Goal: Information Seeking & Learning: Learn about a topic

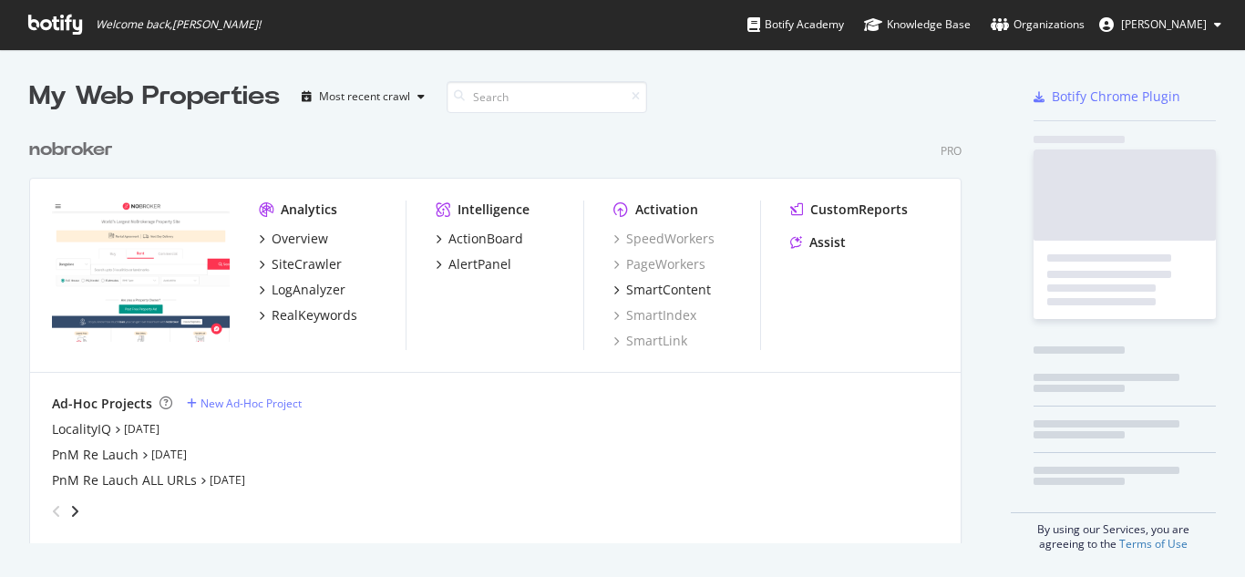
scroll to position [415, 933]
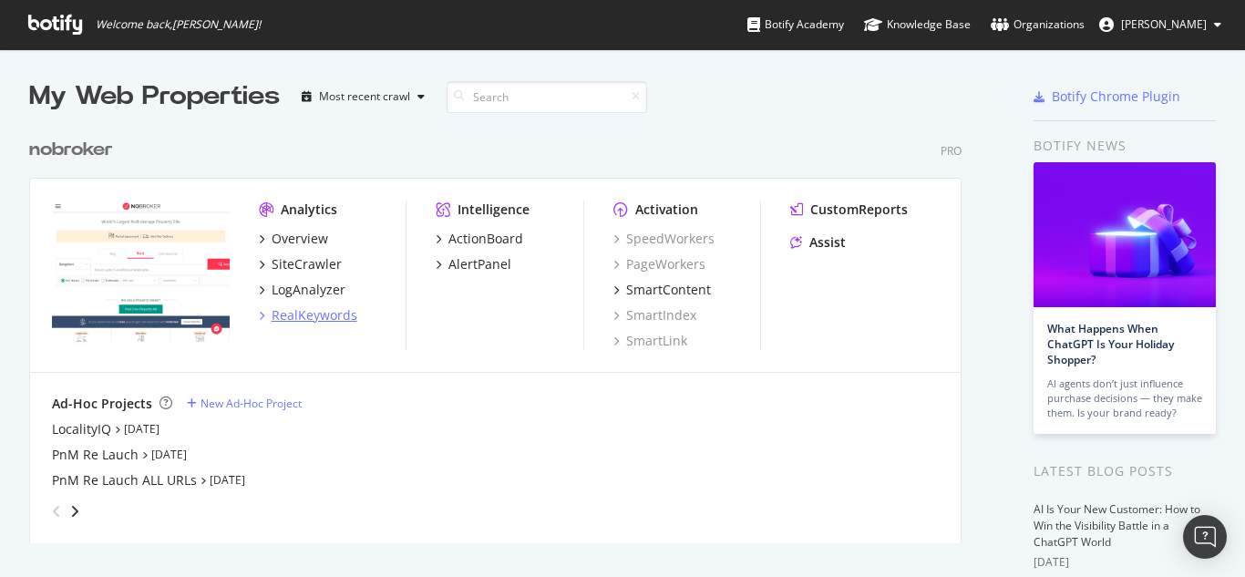
click at [301, 311] on div "RealKeywords" at bounding box center [315, 315] width 86 height 18
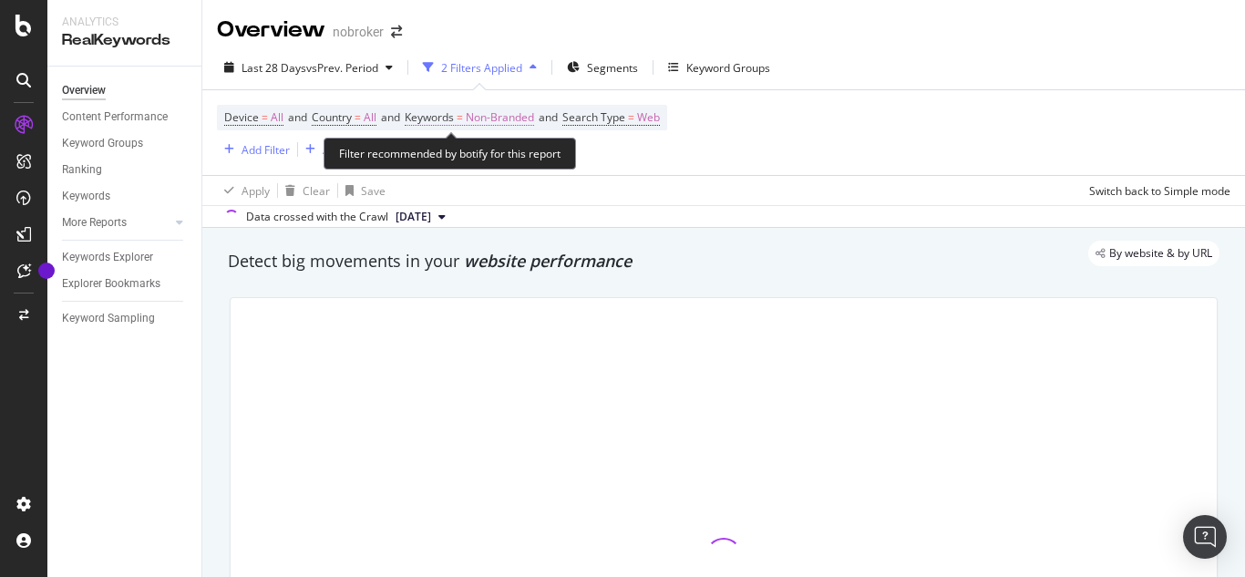
click at [495, 118] on span "Non-Branded" at bounding box center [500, 118] width 68 height 26
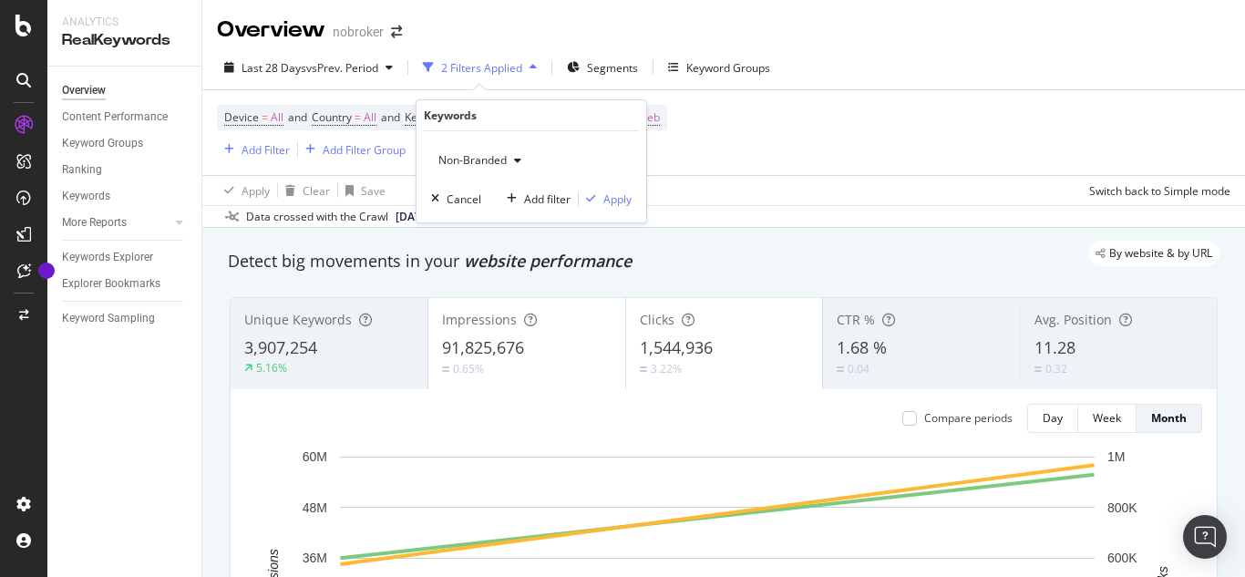
click at [465, 161] on span "Non-Branded" at bounding box center [469, 159] width 76 height 15
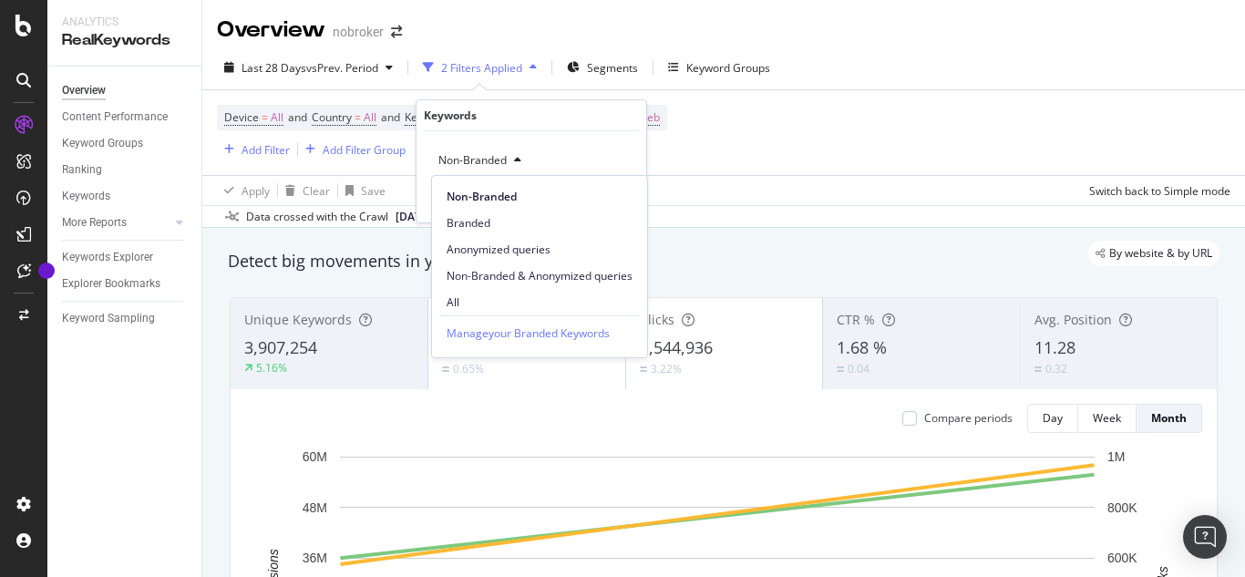
click at [460, 306] on span "All" at bounding box center [539, 302] width 186 height 16
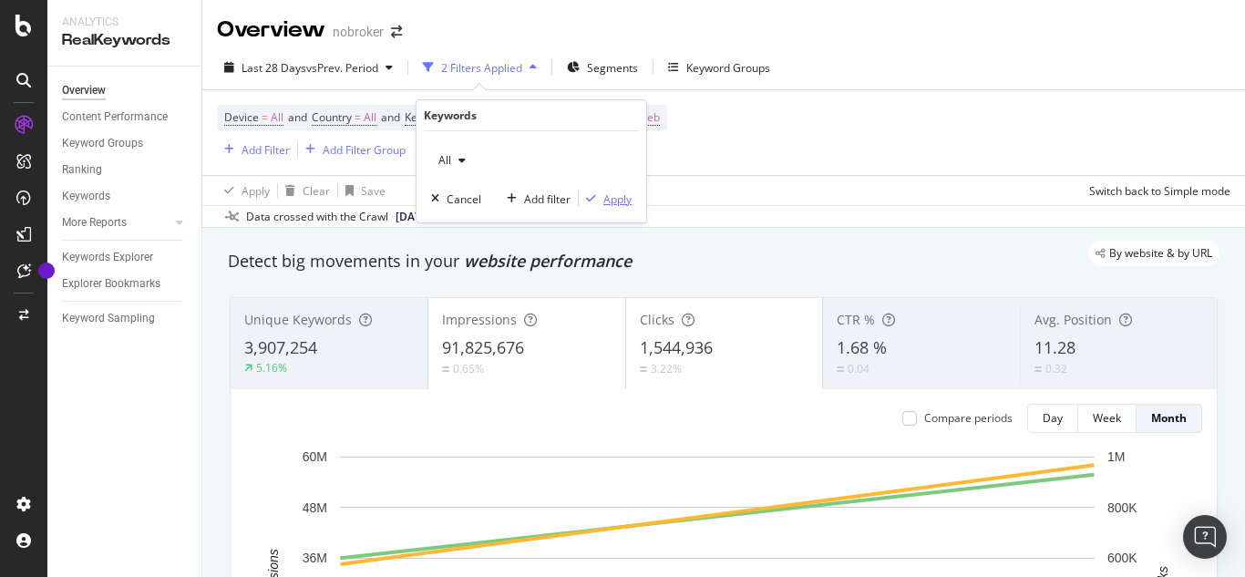
click at [618, 199] on div "Apply" at bounding box center [617, 198] width 28 height 15
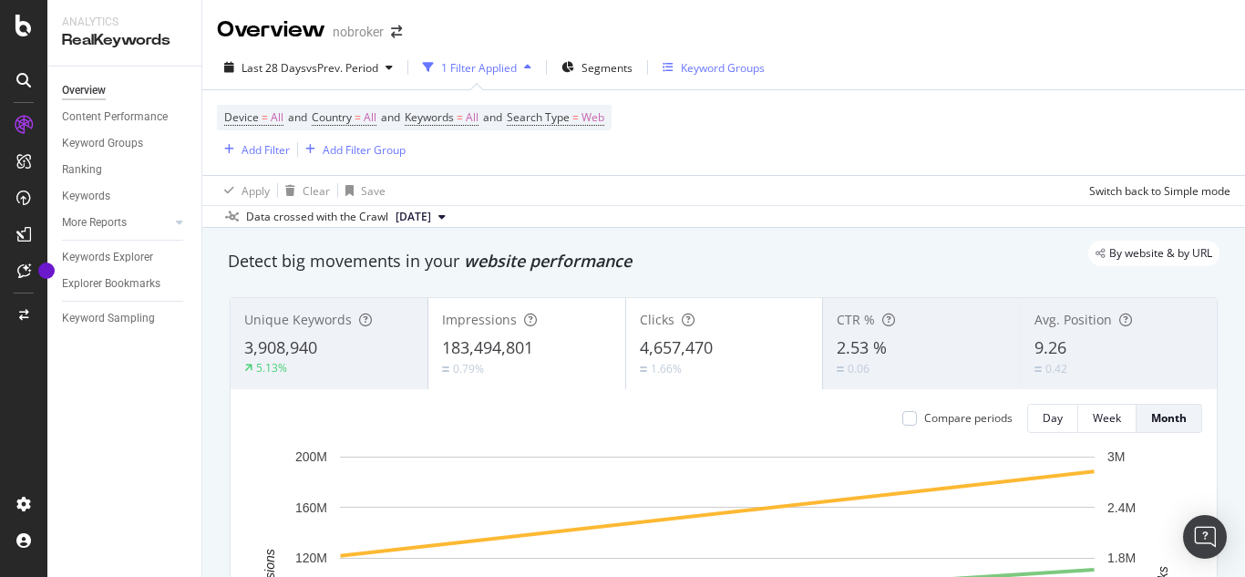
click at [744, 60] on div "Keyword Groups" at bounding box center [723, 67] width 84 height 15
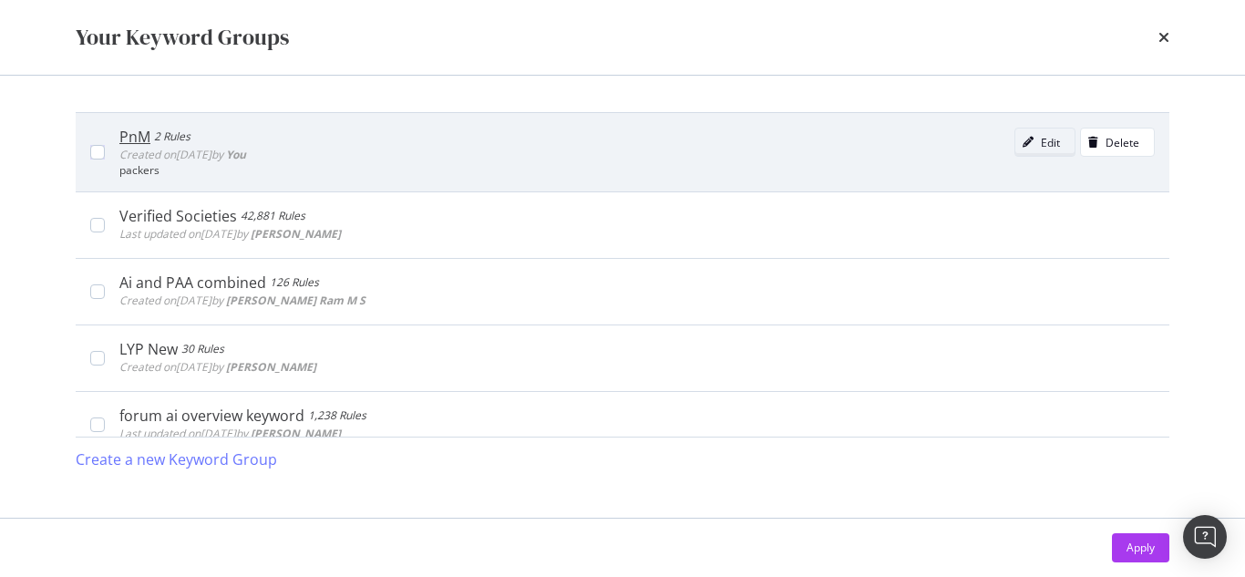
click at [1040, 146] on div "Edit" at bounding box center [1049, 142] width 19 height 15
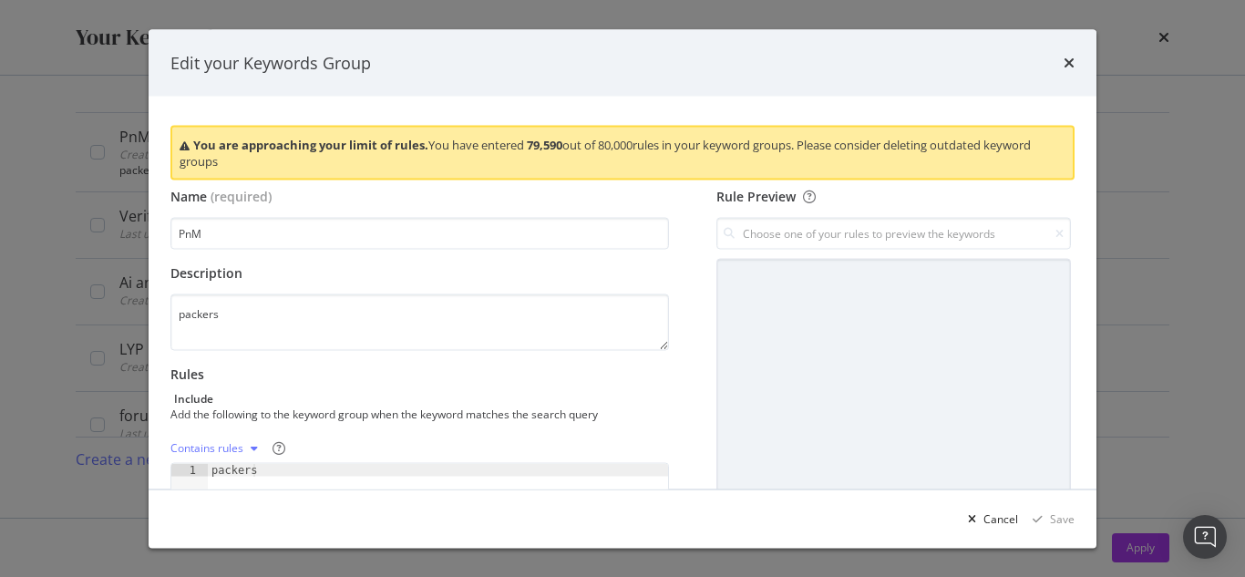
click at [1072, 61] on icon "times" at bounding box center [1068, 63] width 11 height 15
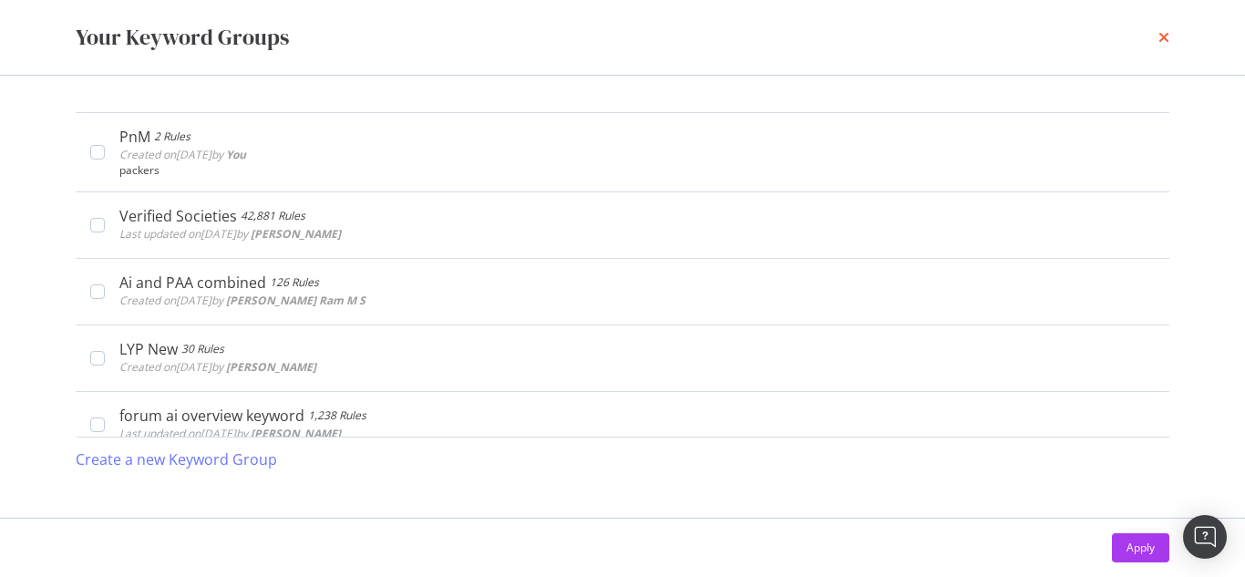
click at [1159, 40] on icon "times" at bounding box center [1163, 37] width 11 height 15
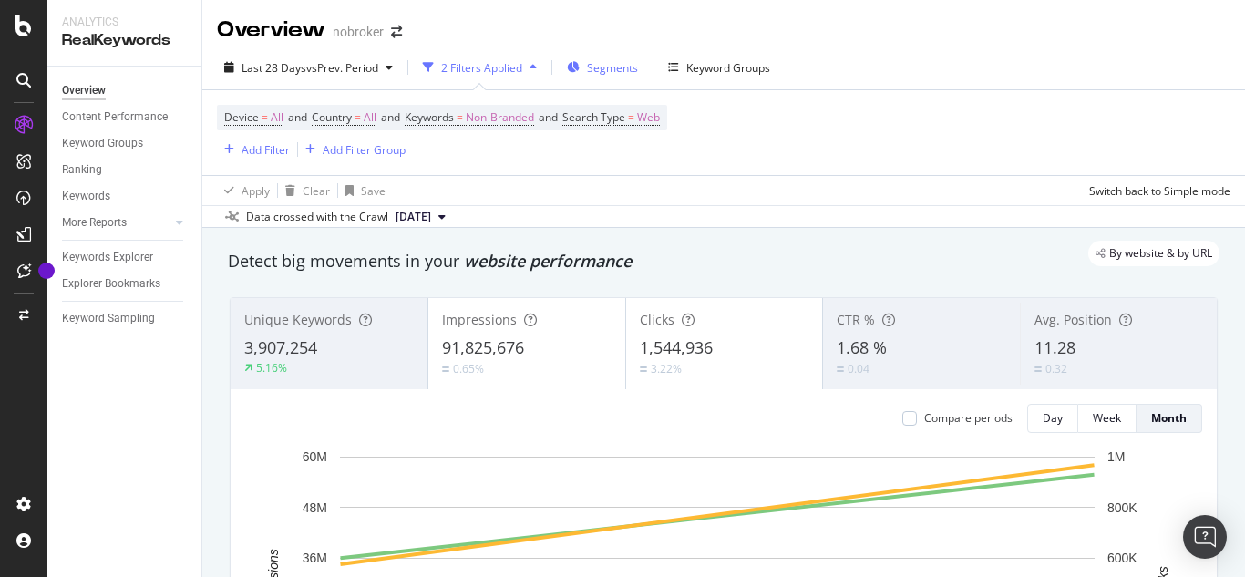
click at [610, 62] on span "Segments" at bounding box center [612, 67] width 51 height 15
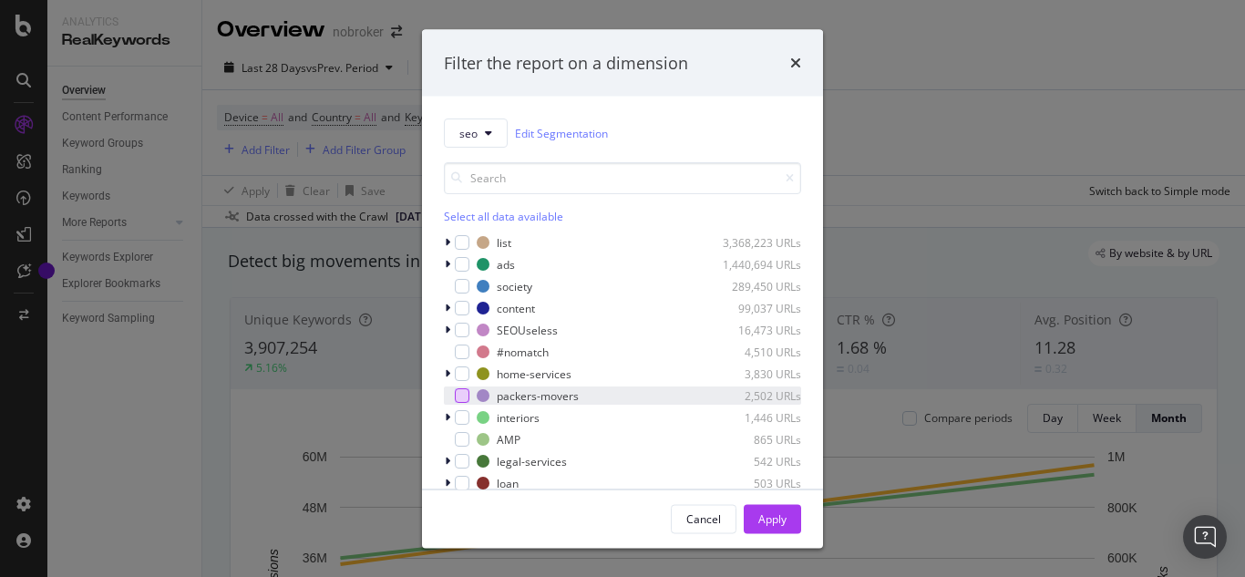
click at [463, 395] on div "modal" at bounding box center [462, 395] width 15 height 15
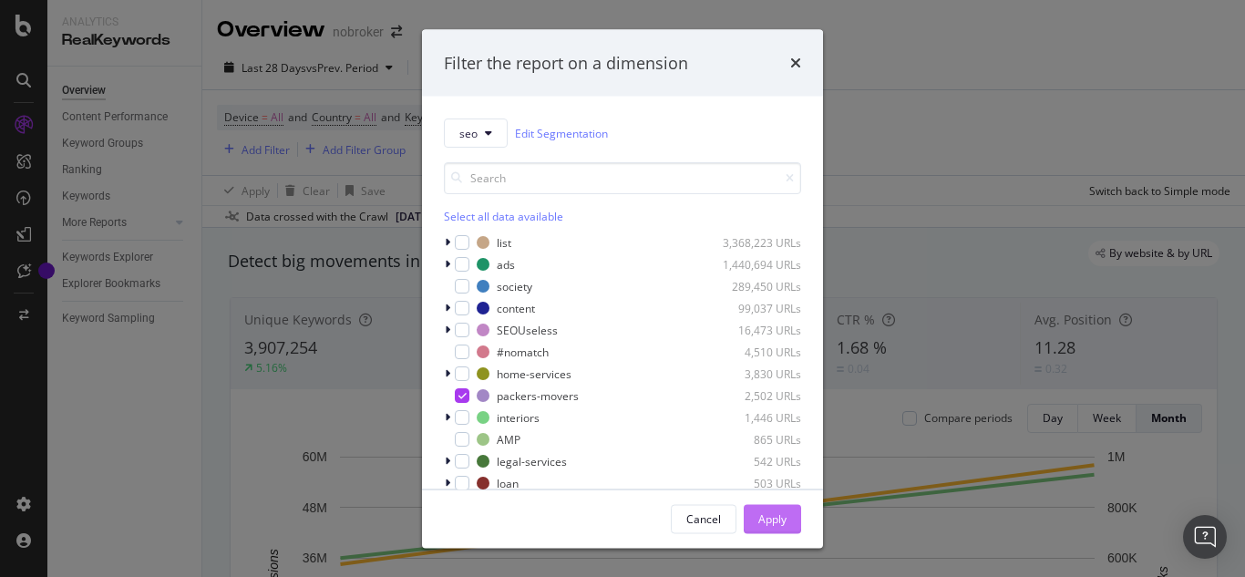
click at [767, 519] on div "Apply" at bounding box center [772, 517] width 28 height 15
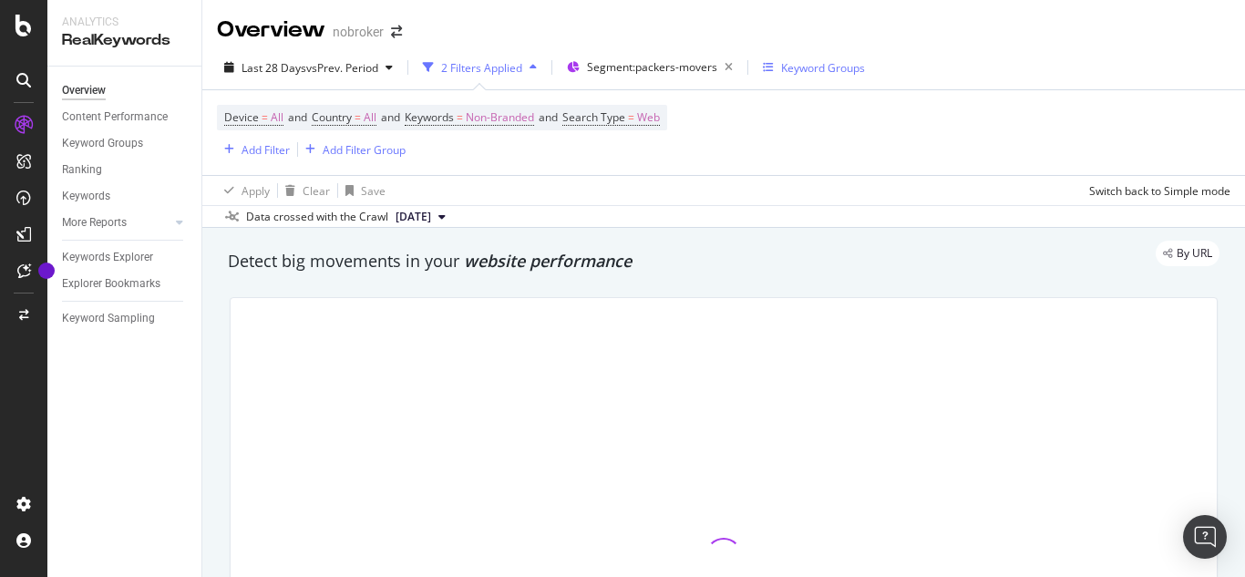
click at [816, 69] on div "Keyword Groups" at bounding box center [823, 67] width 84 height 15
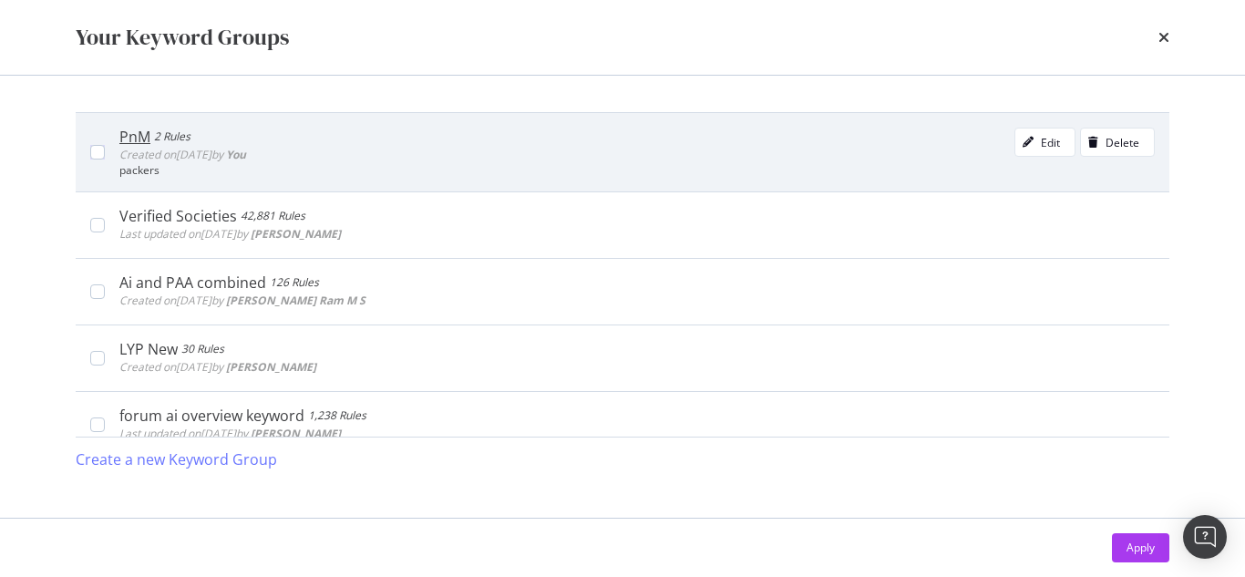
click at [102, 163] on div "PnM 2 Rules Created on [DATE] by You Edit Delete packers" at bounding box center [622, 151] width 1093 height 79
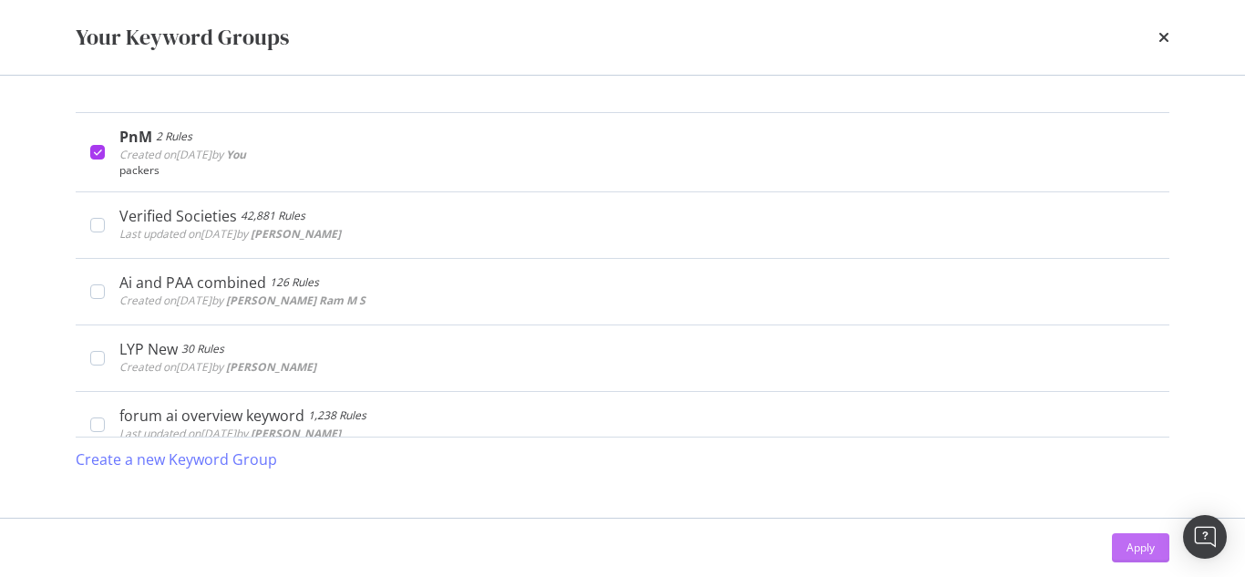
click at [1143, 544] on div "Apply" at bounding box center [1140, 546] width 28 height 15
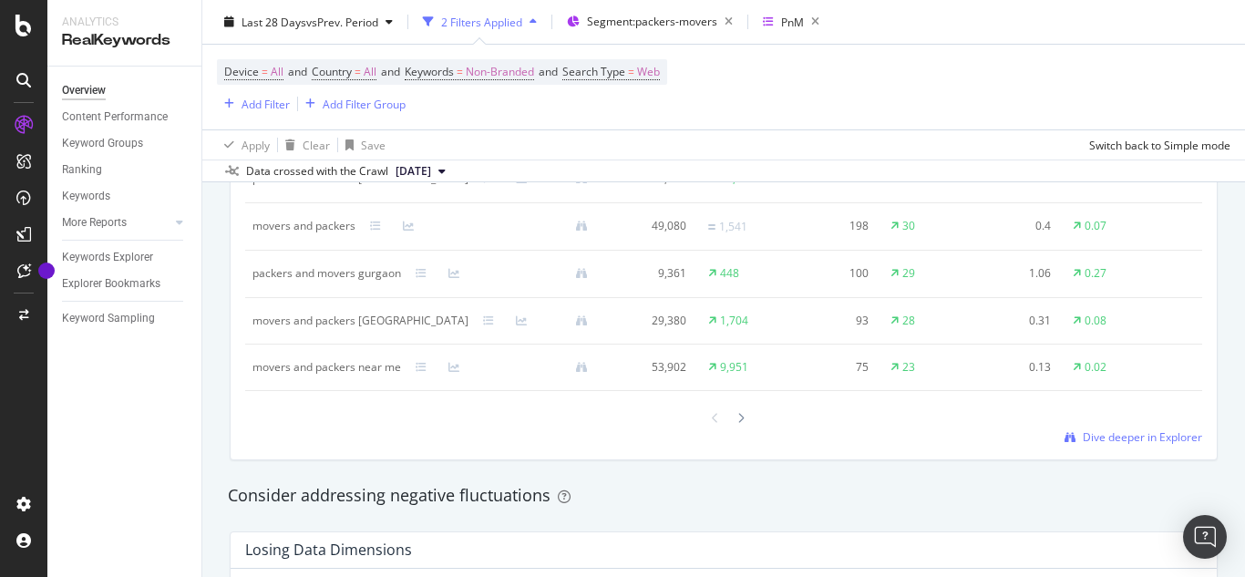
scroll to position [1731, 0]
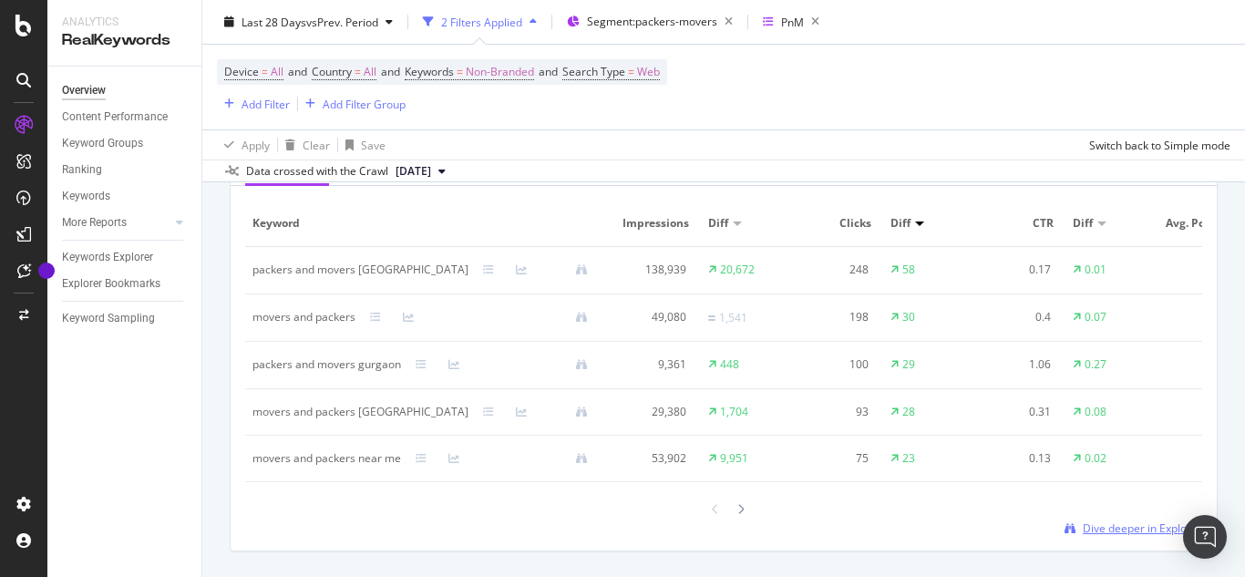
click at [1097, 536] on span "Dive deeper in Explorer" at bounding box center [1141, 527] width 119 height 15
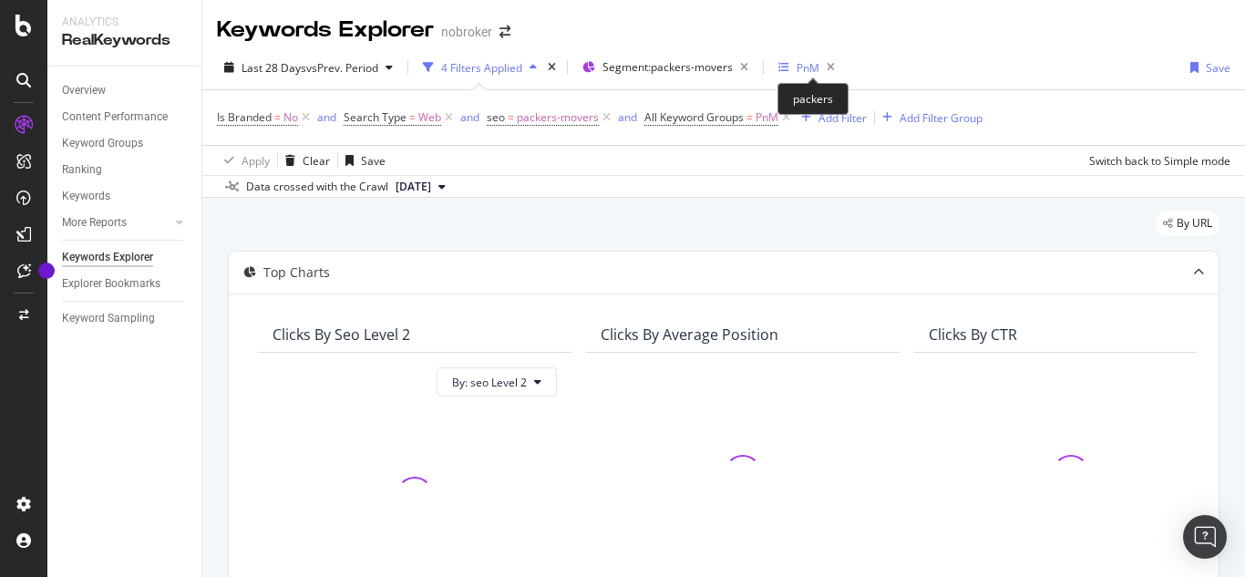
click at [811, 64] on div "PnM" at bounding box center [807, 67] width 23 height 15
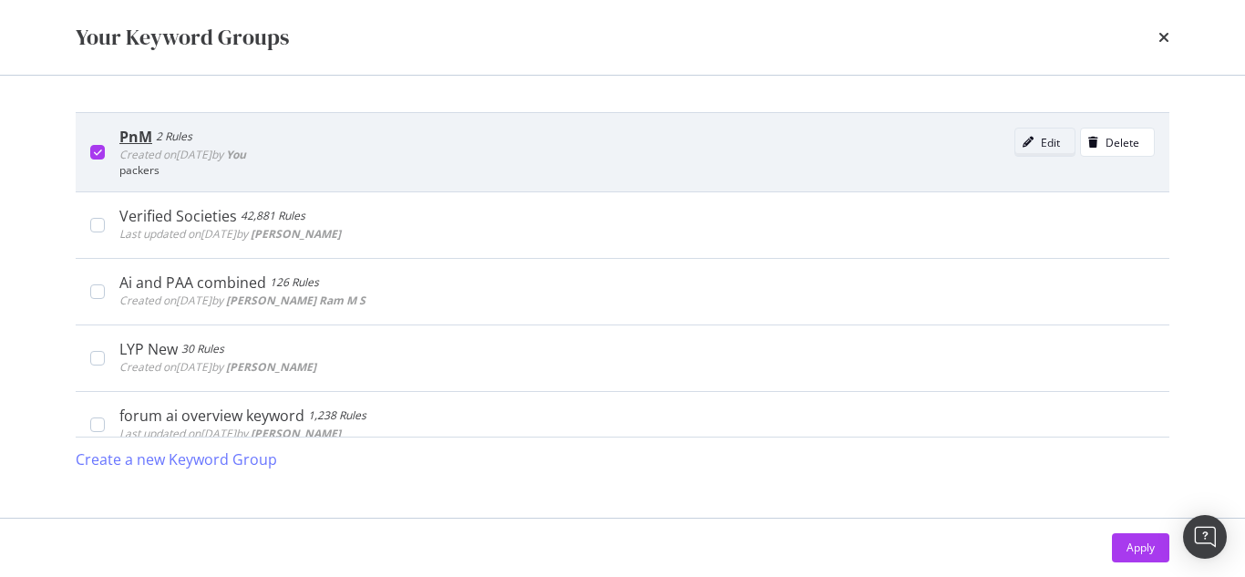
click at [1040, 136] on div "Edit" at bounding box center [1049, 142] width 19 height 15
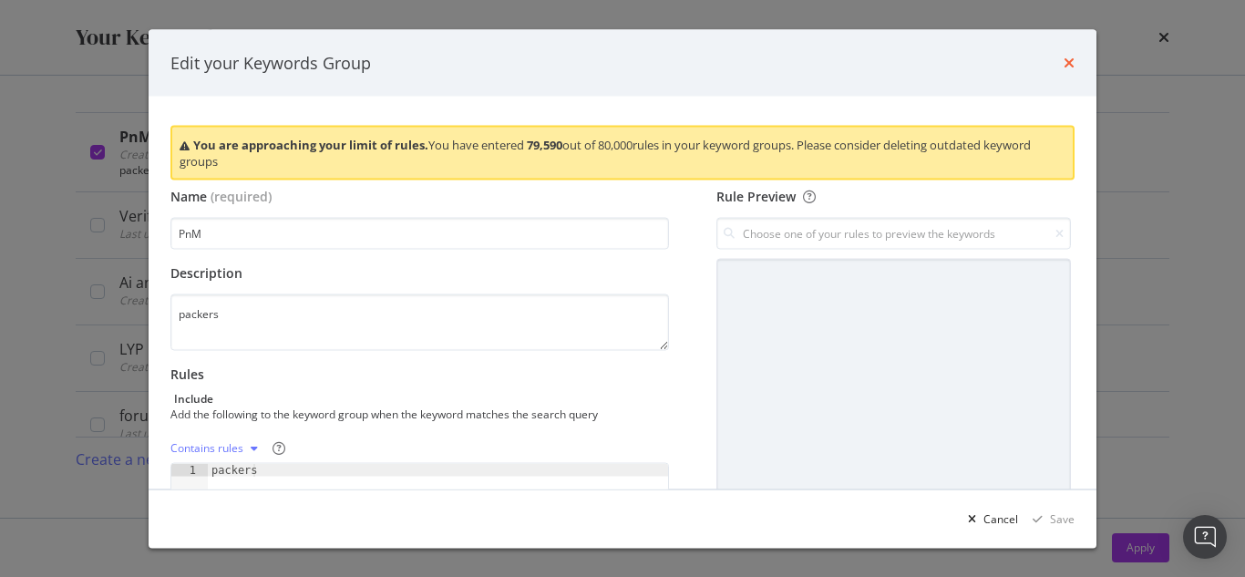
click at [1063, 66] on icon "times" at bounding box center [1068, 63] width 11 height 15
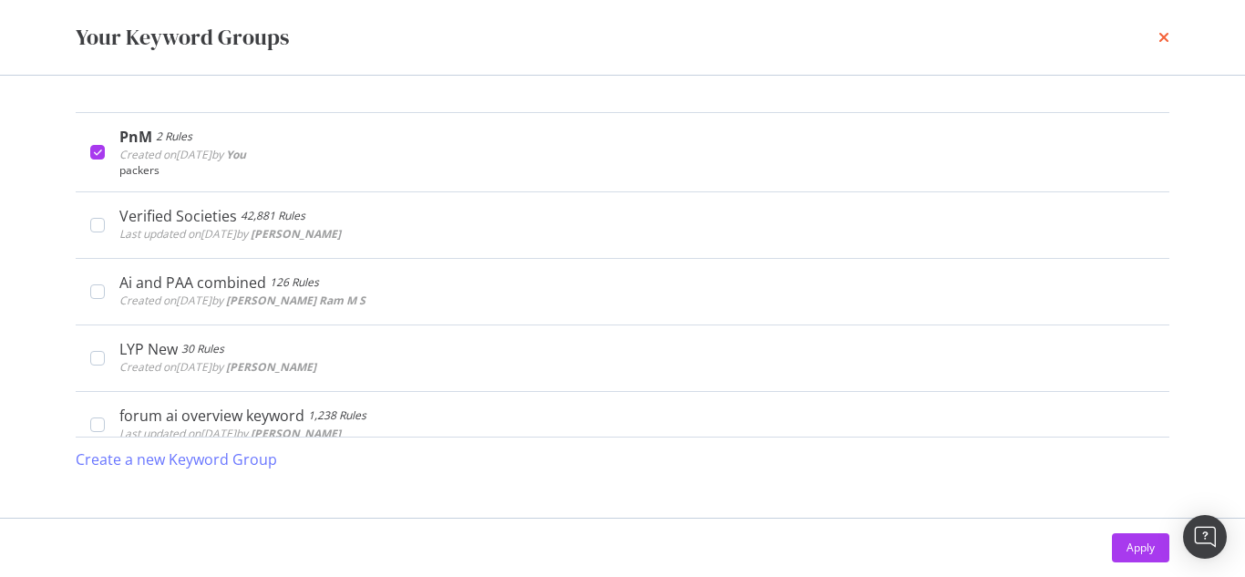
click at [1160, 41] on icon "times" at bounding box center [1163, 37] width 11 height 15
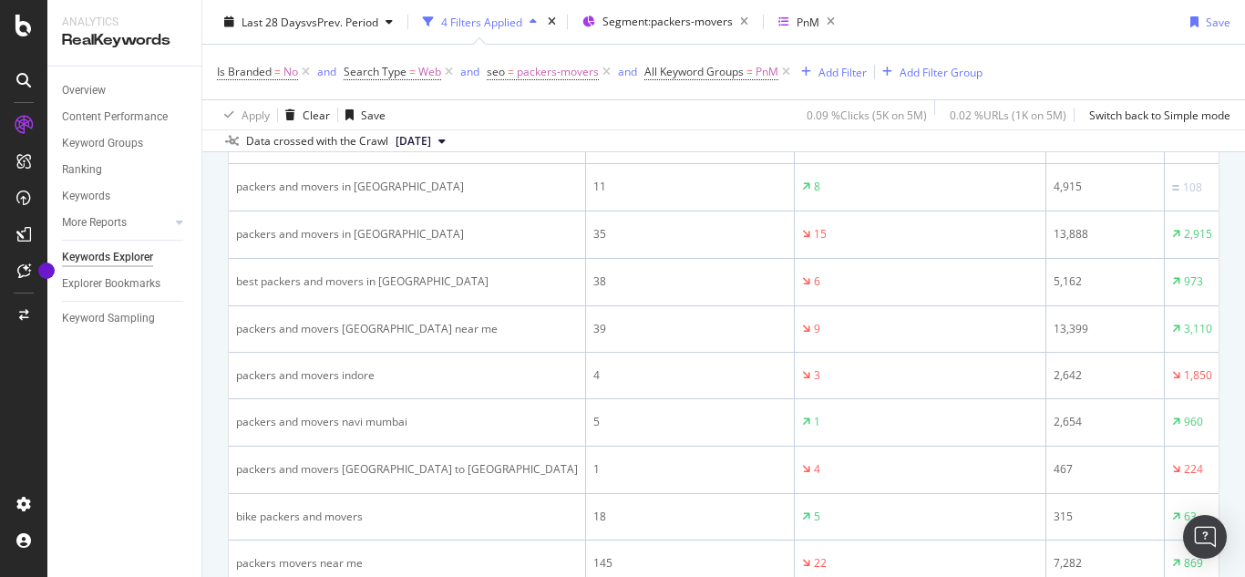
scroll to position [2005, 0]
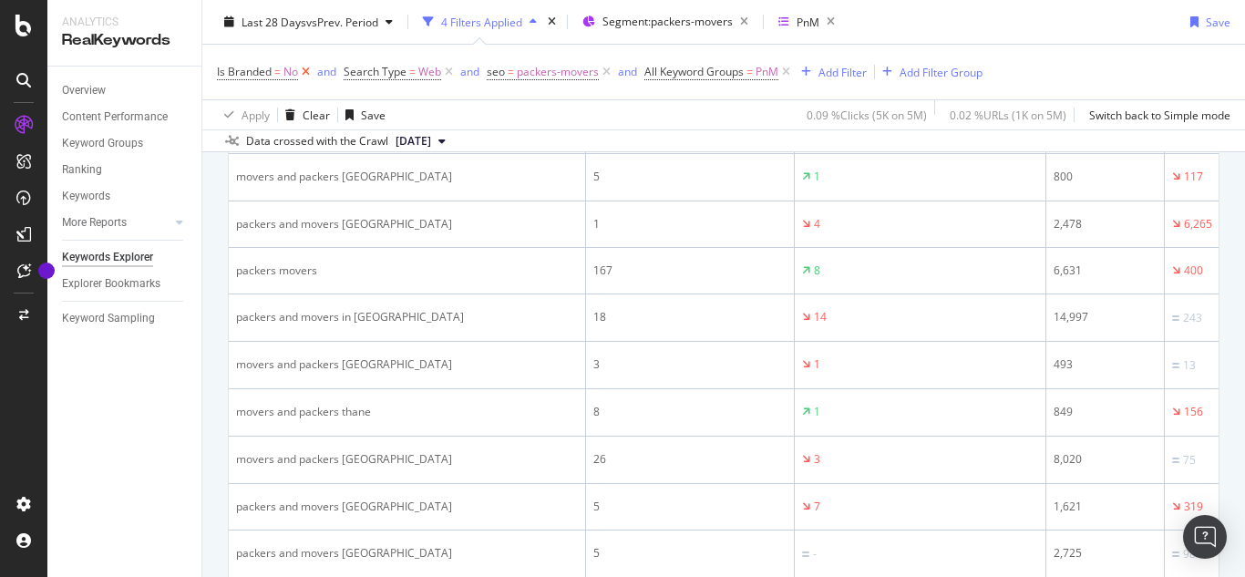
click at [311, 77] on icon at bounding box center [305, 72] width 15 height 18
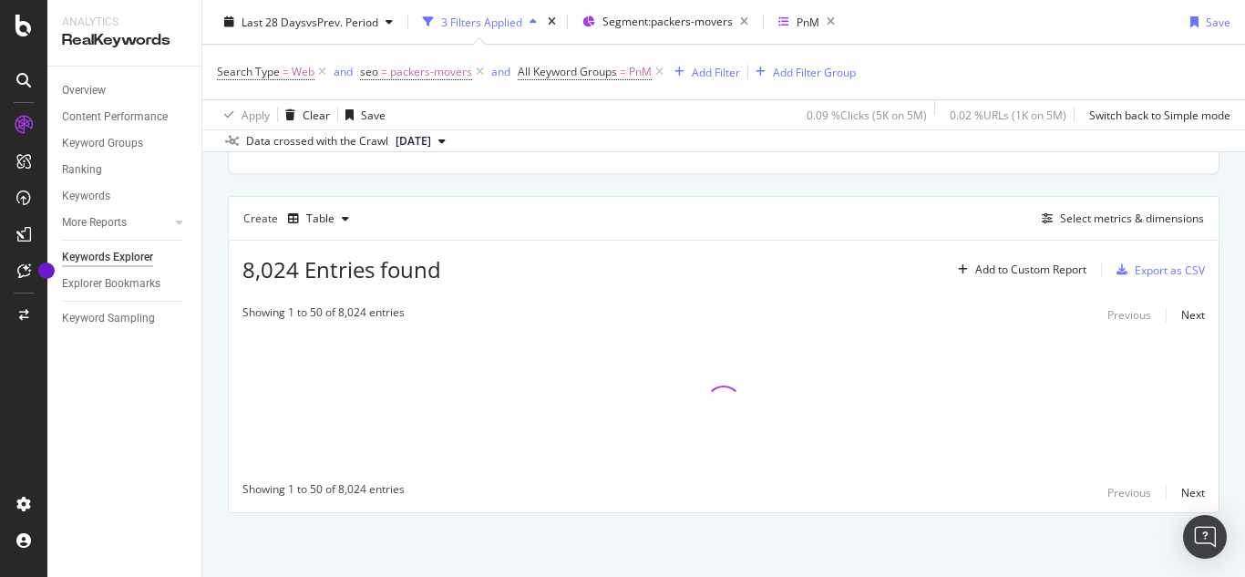
scroll to position [456, 0]
click at [323, 71] on icon at bounding box center [321, 72] width 15 height 18
click at [329, 70] on icon at bounding box center [336, 72] width 15 height 18
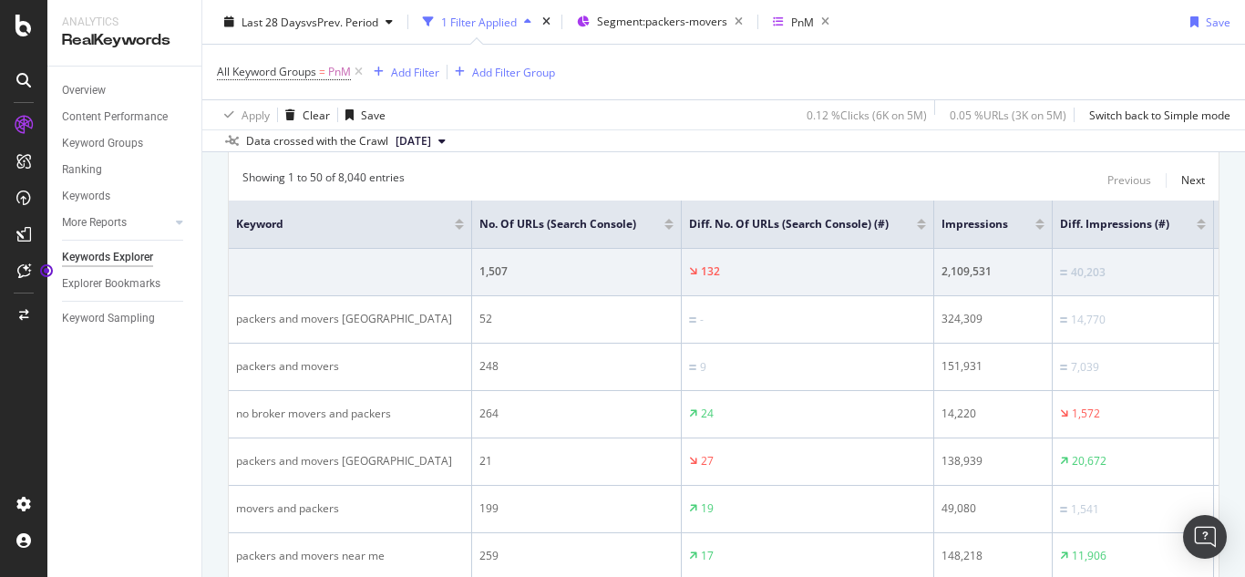
scroll to position [512, 0]
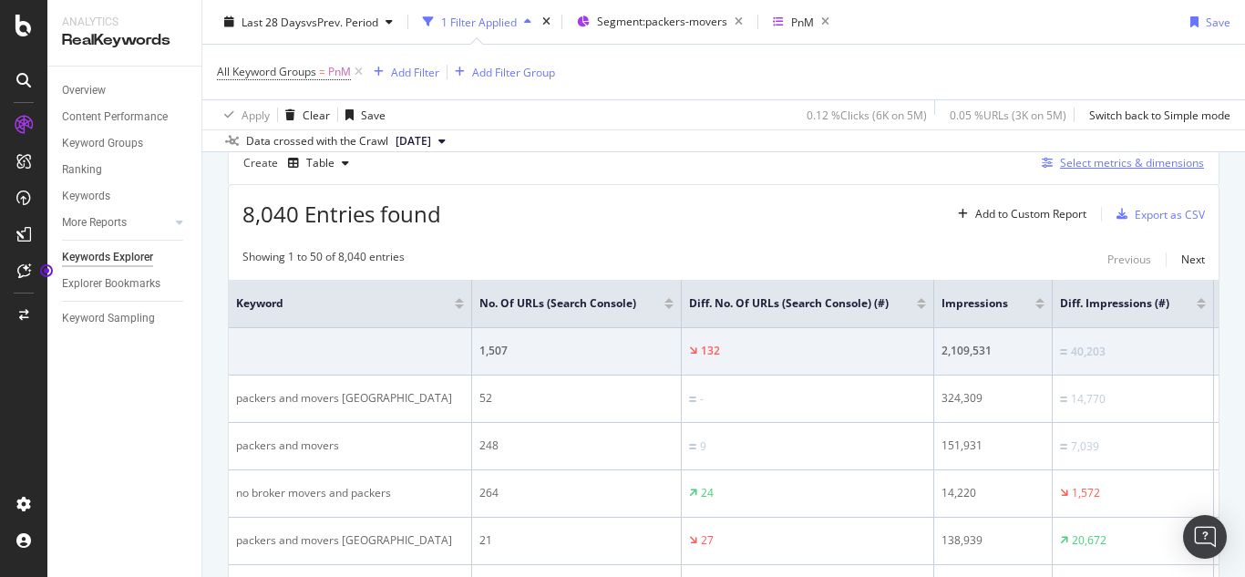
click at [1094, 168] on div "Select metrics & dimensions" at bounding box center [1132, 162] width 144 height 15
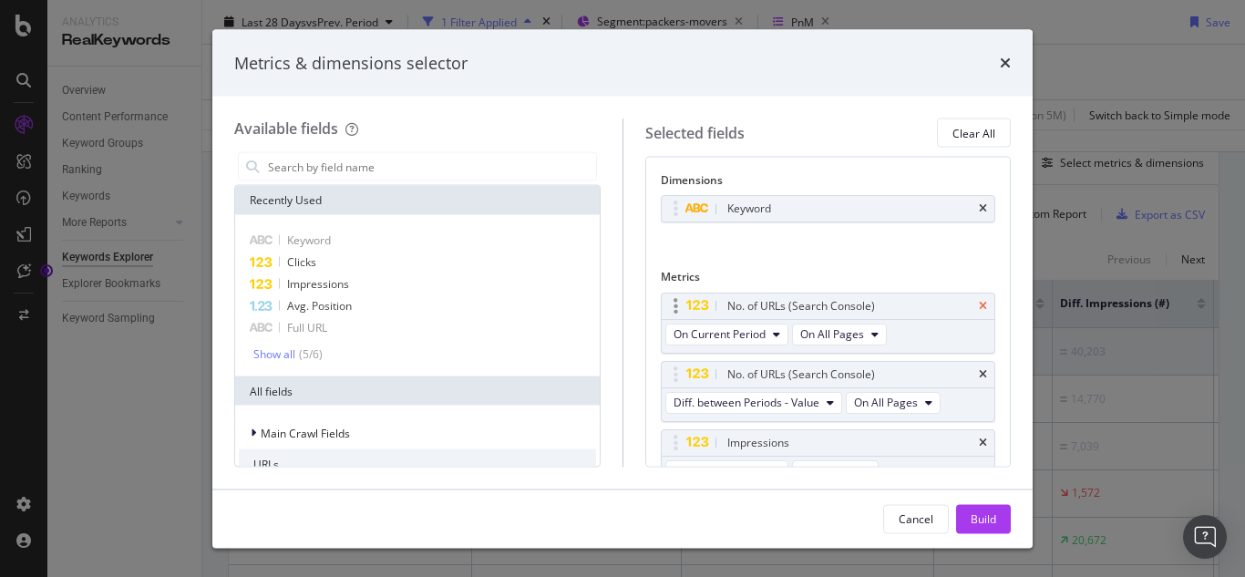
click at [979, 306] on icon "times" at bounding box center [983, 305] width 8 height 11
click at [979, 376] on icon "times" at bounding box center [983, 373] width 8 height 11
click at [979, 445] on icon "times" at bounding box center [983, 441] width 8 height 11
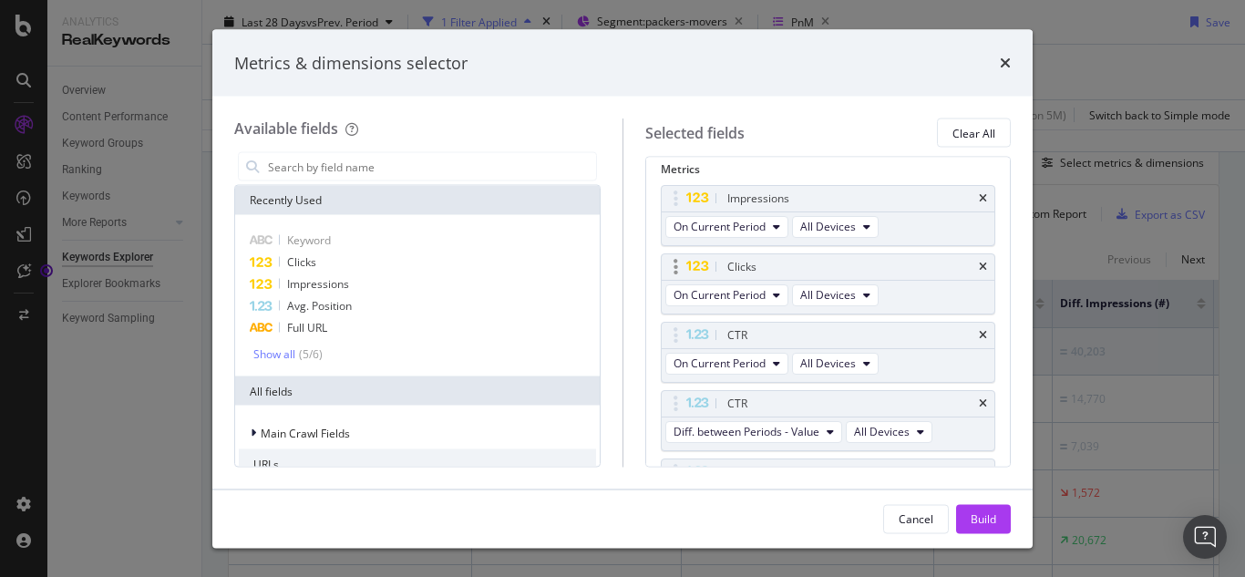
scroll to position [182, 0]
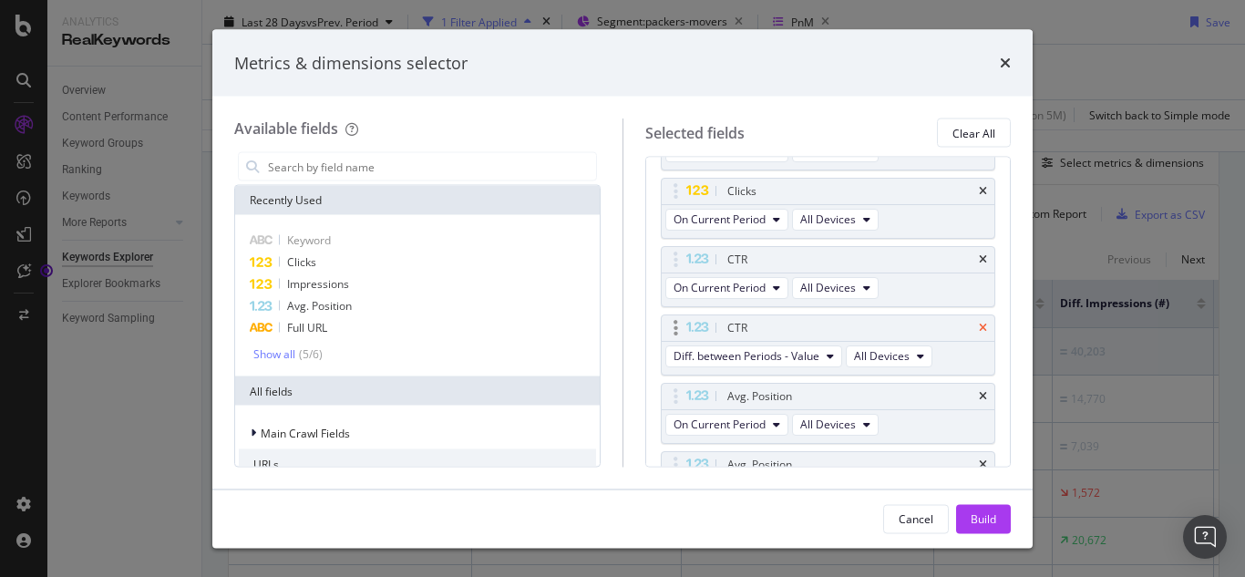
click at [979, 331] on icon "times" at bounding box center [983, 328] width 8 height 11
click at [962, 398] on div "Avg. Position" at bounding box center [827, 397] width 333 height 26
click at [979, 397] on icon "times" at bounding box center [983, 396] width 8 height 11
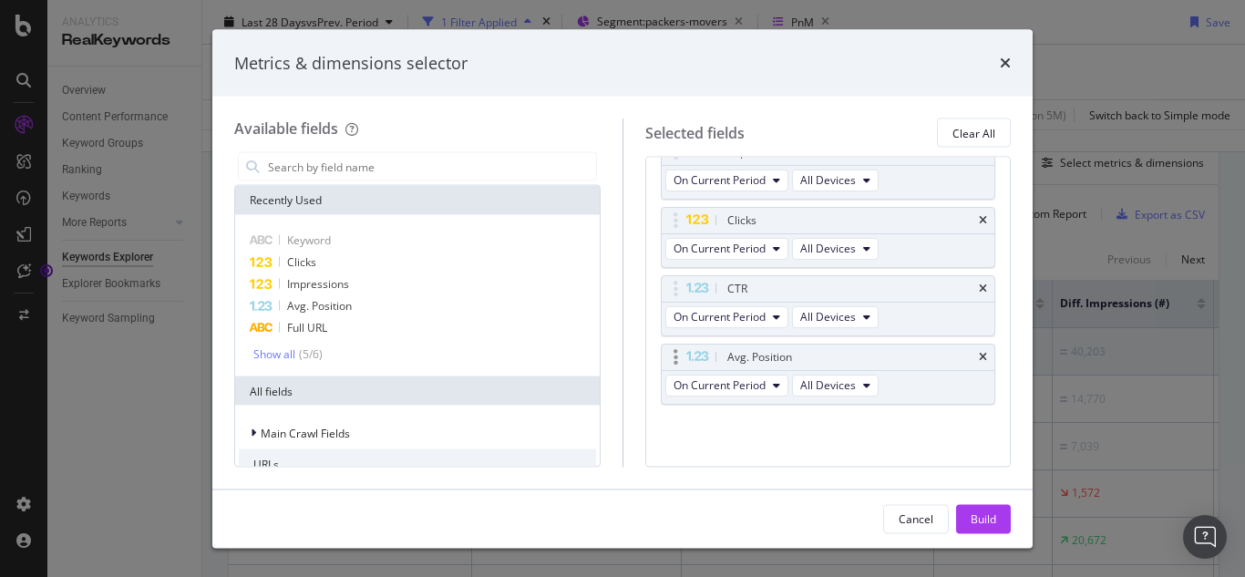
scroll to position [154, 0]
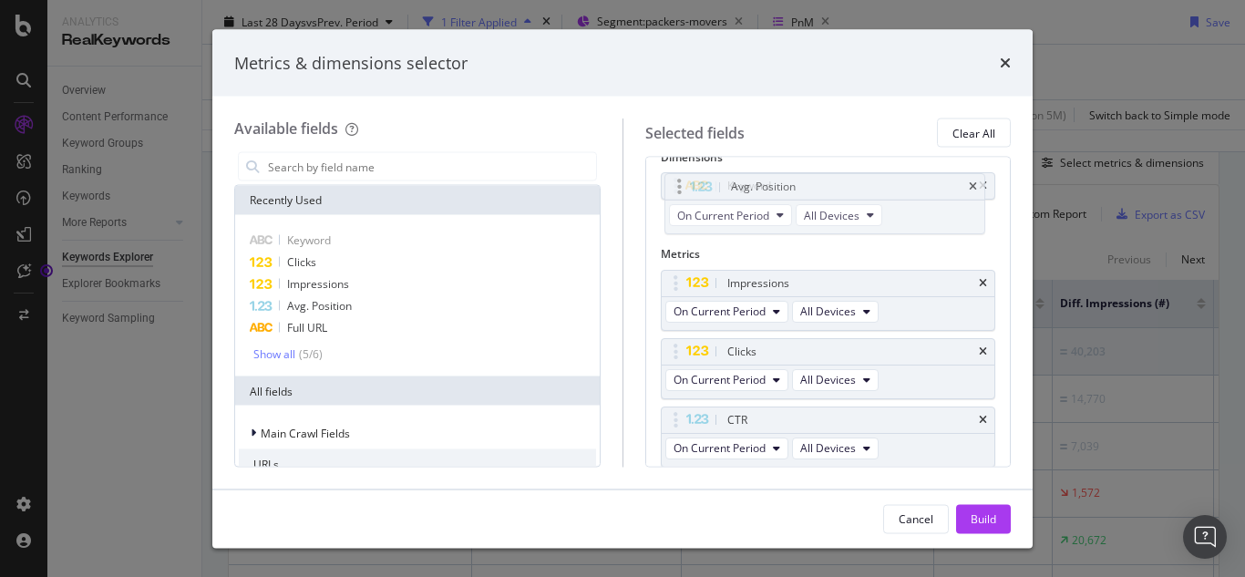
drag, startPoint x: 684, startPoint y: 356, endPoint x: 688, endPoint y: 187, distance: 169.5
click at [688, 187] on body "Analytics RealKeywords Overview Content Performance Keyword Groups Ranking Keyw…" at bounding box center [622, 288] width 1245 height 577
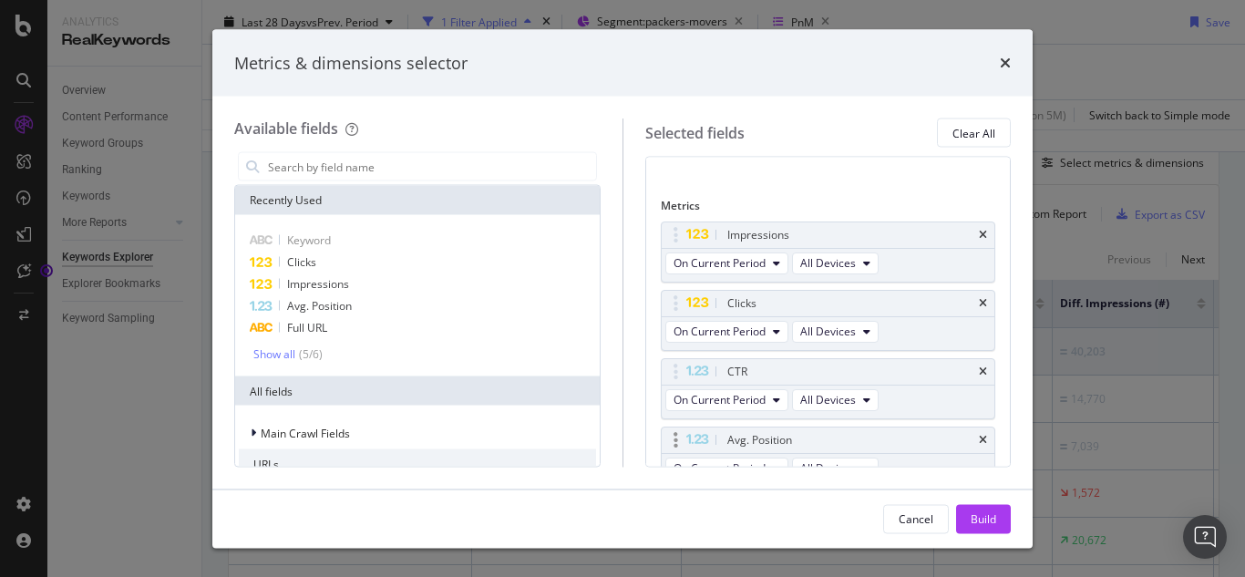
scroll to position [153, 0]
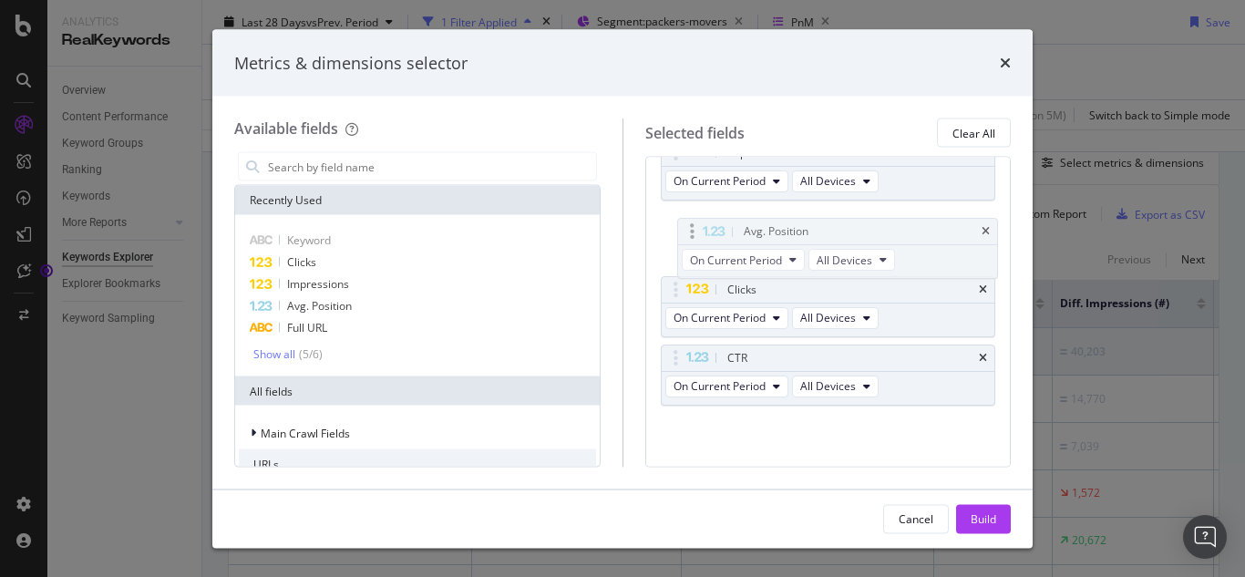
drag, startPoint x: 682, startPoint y: 358, endPoint x: 699, endPoint y: 232, distance: 126.8
click at [699, 232] on body "Analytics RealKeywords Overview Content Performance Keyword Groups Ranking Keyw…" at bounding box center [622, 288] width 1245 height 577
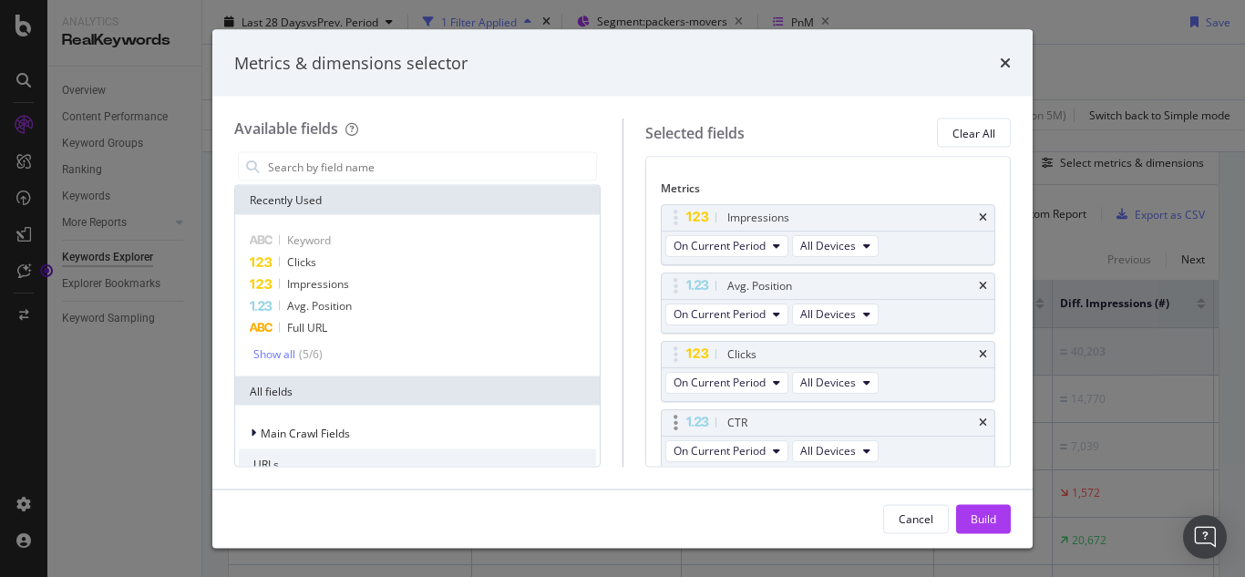
scroll to position [62, 0]
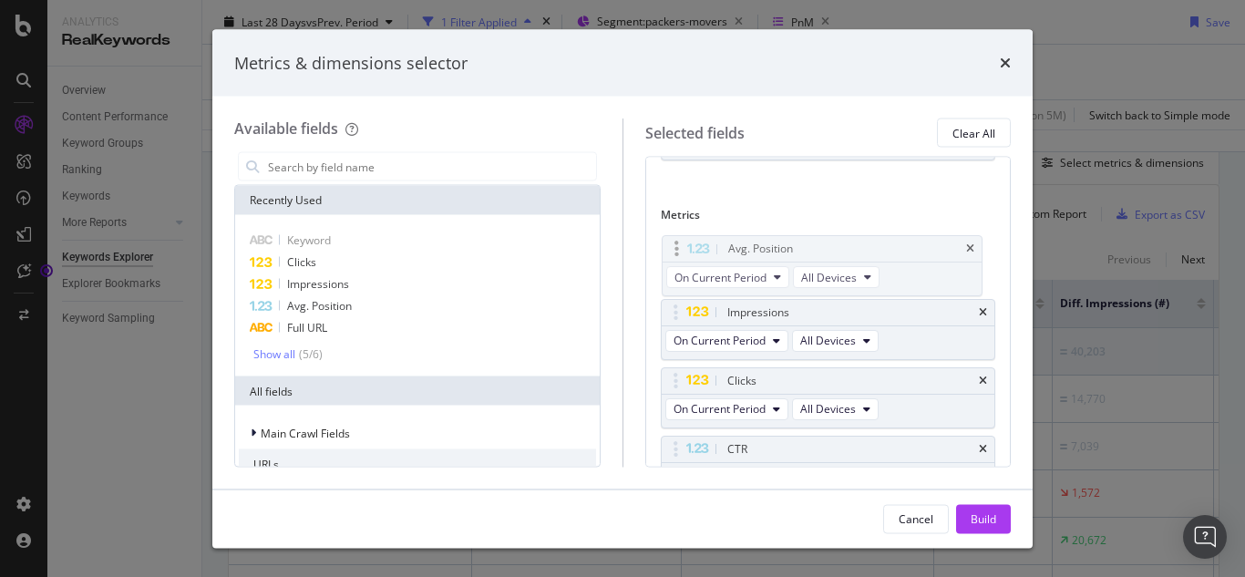
drag, startPoint x: 672, startPoint y: 312, endPoint x: 672, endPoint y: 243, distance: 68.3
click at [987, 516] on div "Build" at bounding box center [983, 517] width 26 height 15
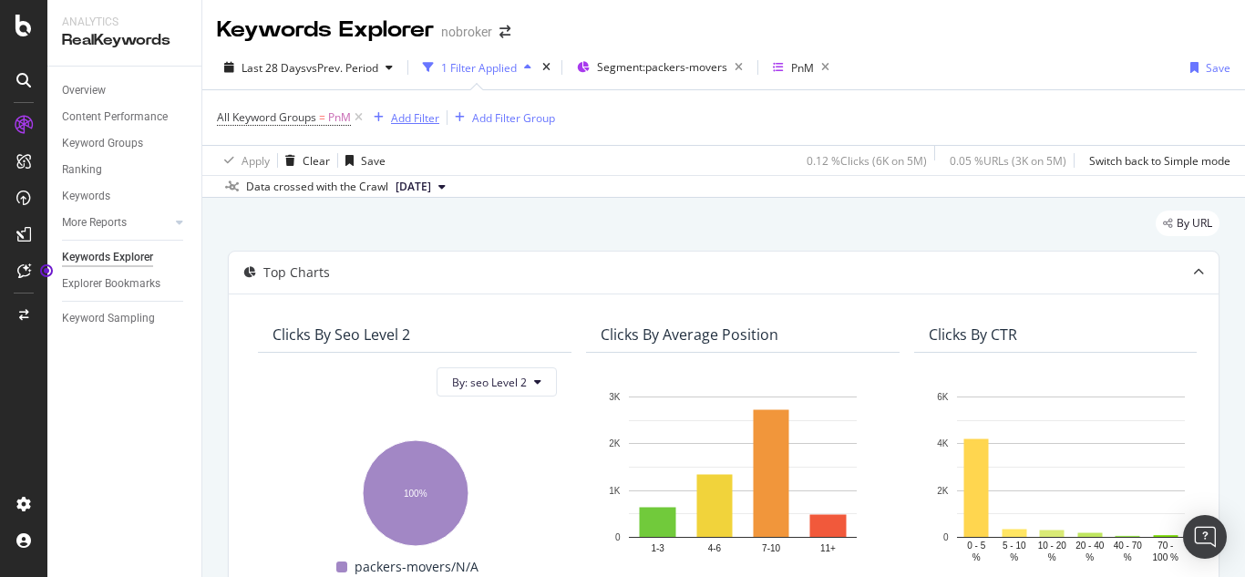
click at [417, 116] on div "Add Filter" at bounding box center [415, 117] width 48 height 15
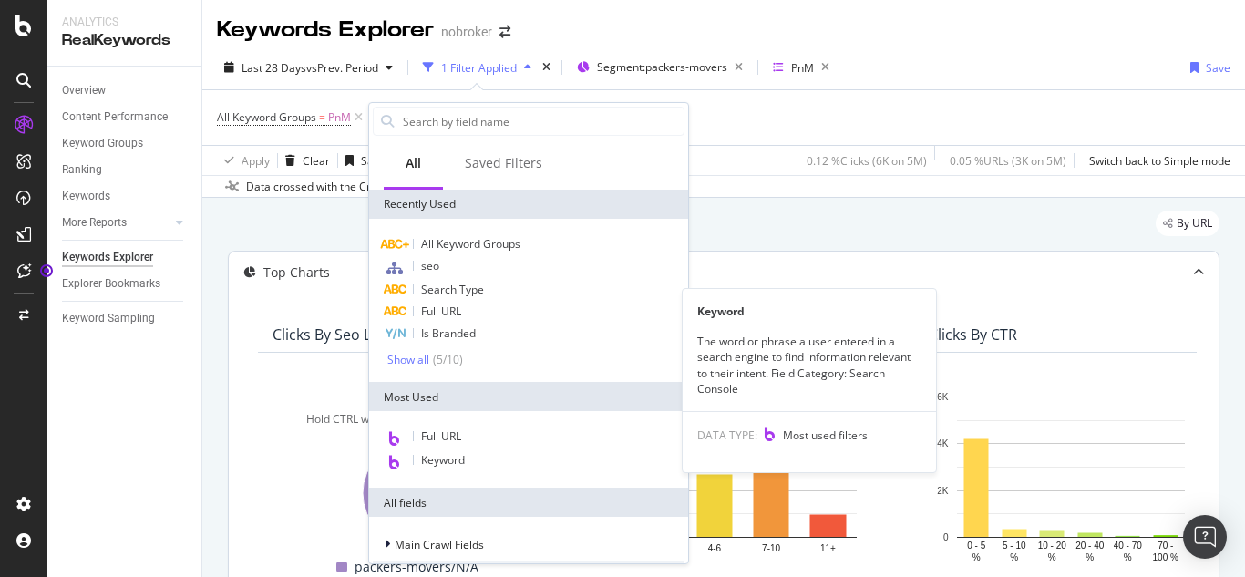
click at [458, 461] on span "Keyword" at bounding box center [443, 459] width 44 height 15
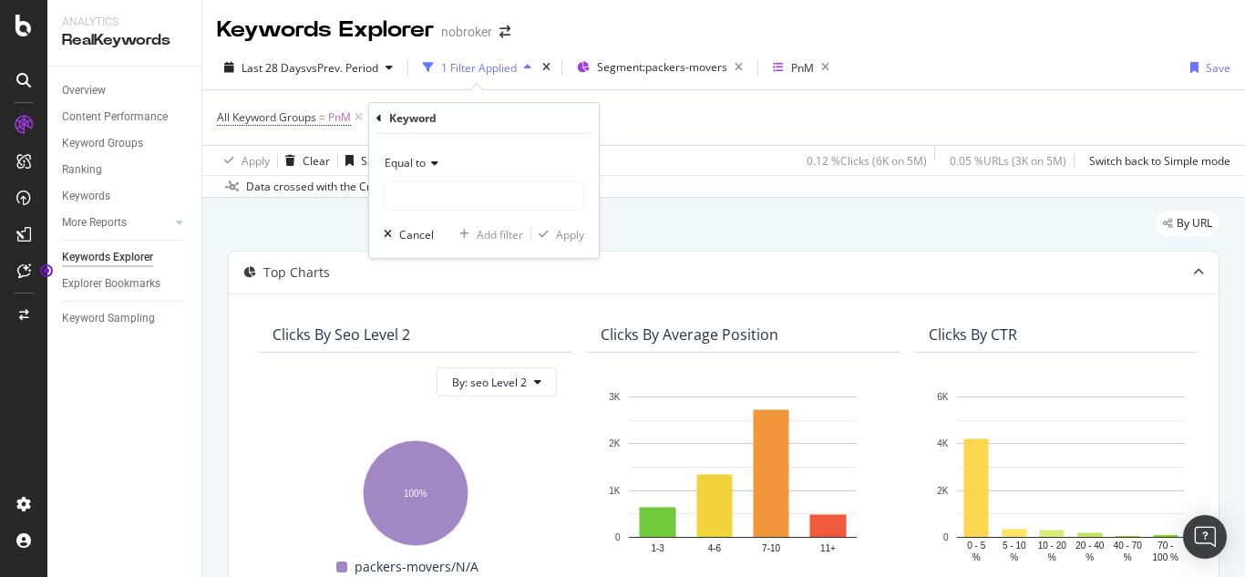
click at [425, 167] on span "Equal to" at bounding box center [404, 162] width 41 height 15
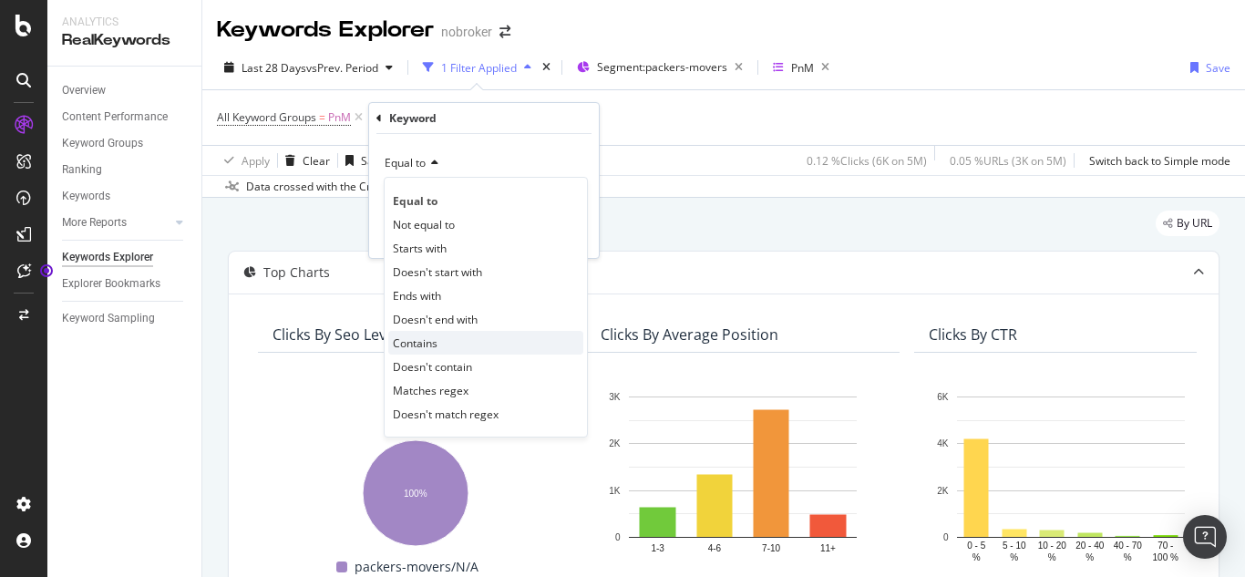
click at [416, 345] on span "Contains" at bounding box center [415, 342] width 45 height 15
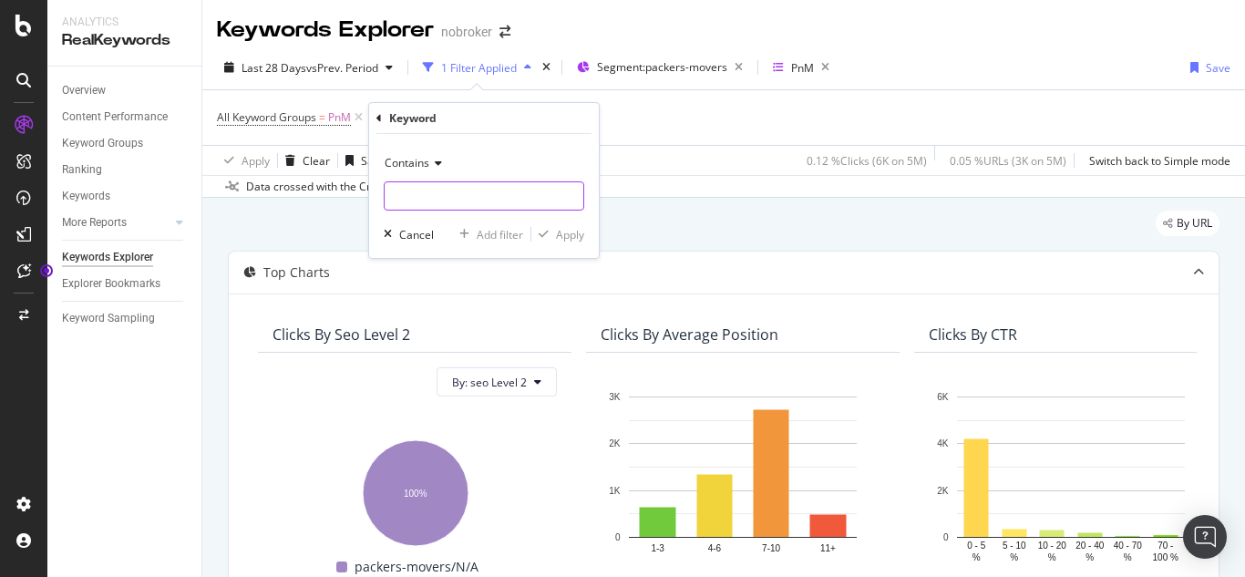
click at [411, 185] on input "text" at bounding box center [483, 195] width 199 height 29
type input "shifting"
click at [582, 233] on div "Apply" at bounding box center [570, 234] width 28 height 15
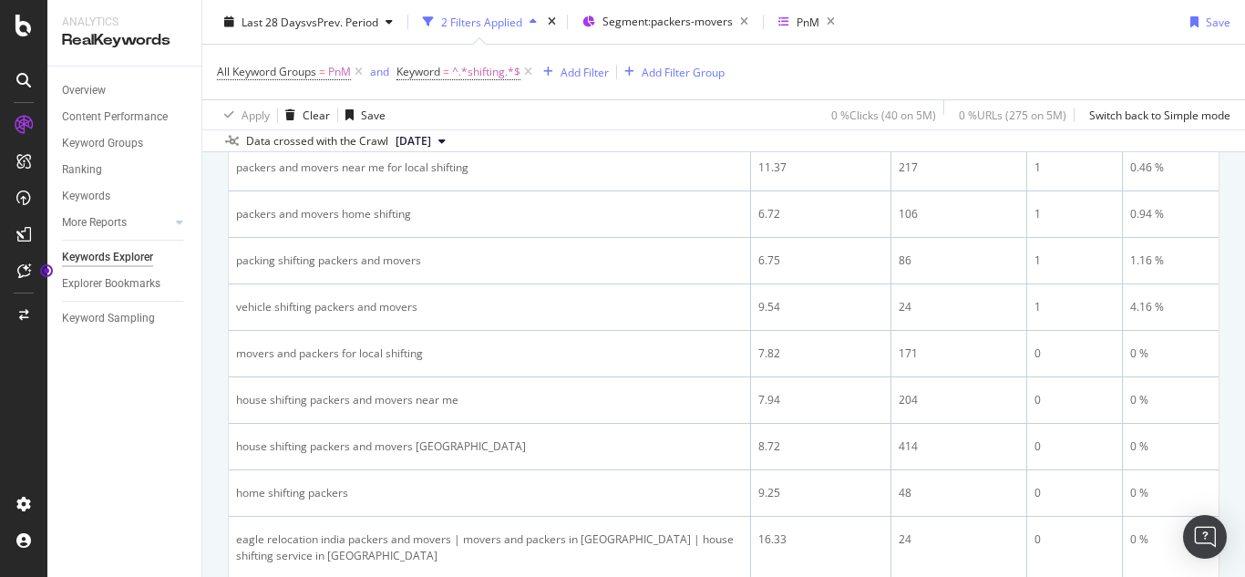
scroll to position [1276, 0]
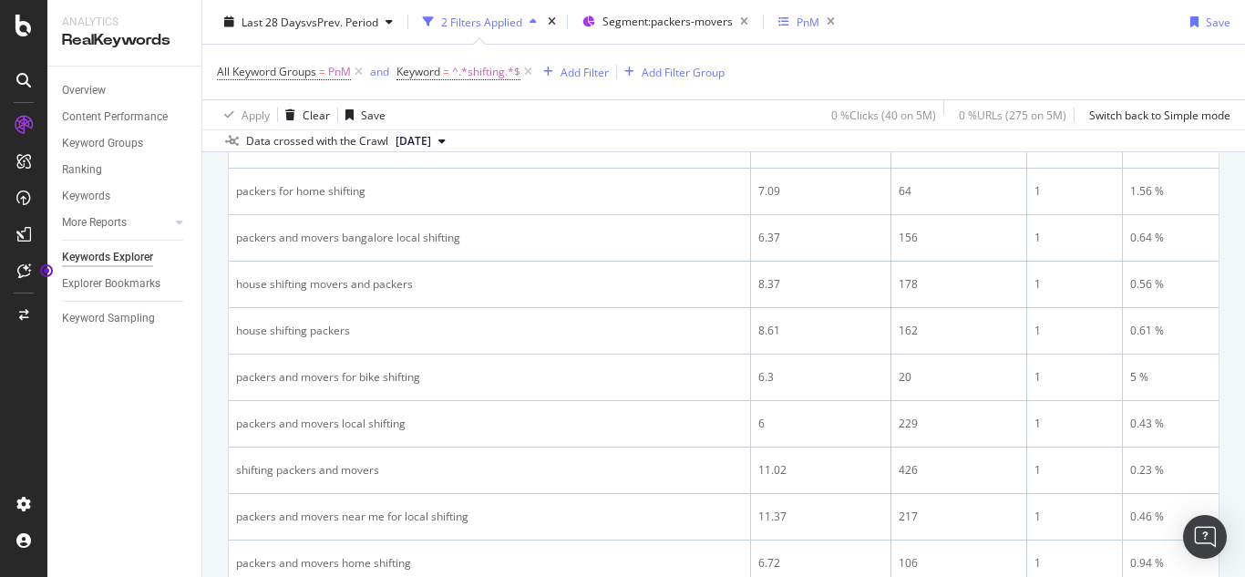
click at [789, 20] on icon "button" at bounding box center [783, 21] width 11 height 11
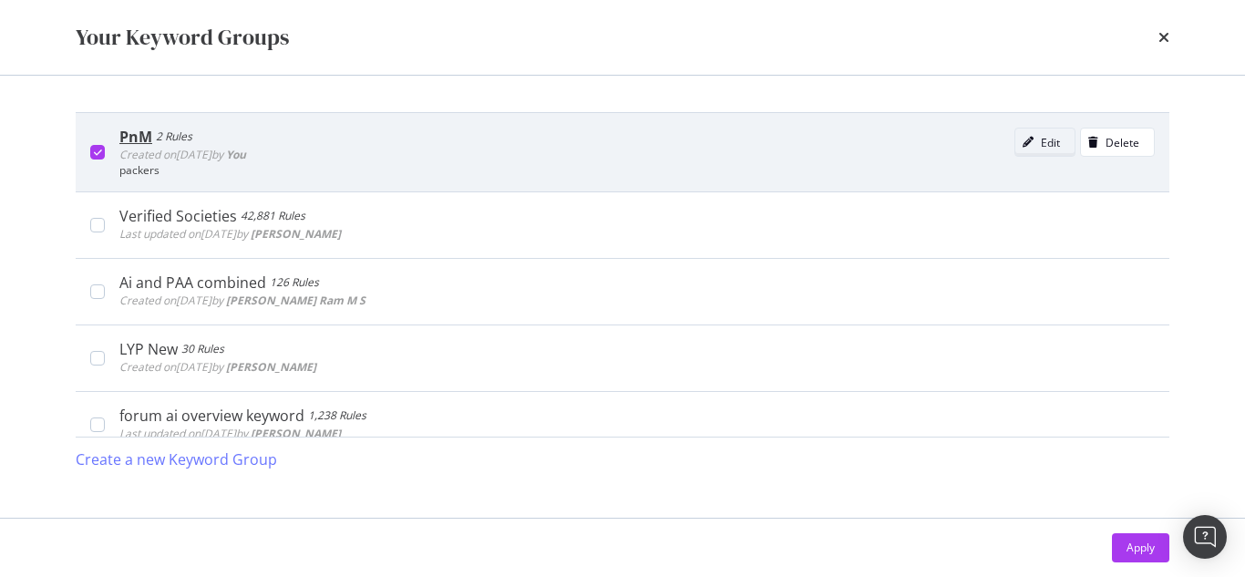
click at [1040, 142] on div "Edit" at bounding box center [1049, 142] width 19 height 15
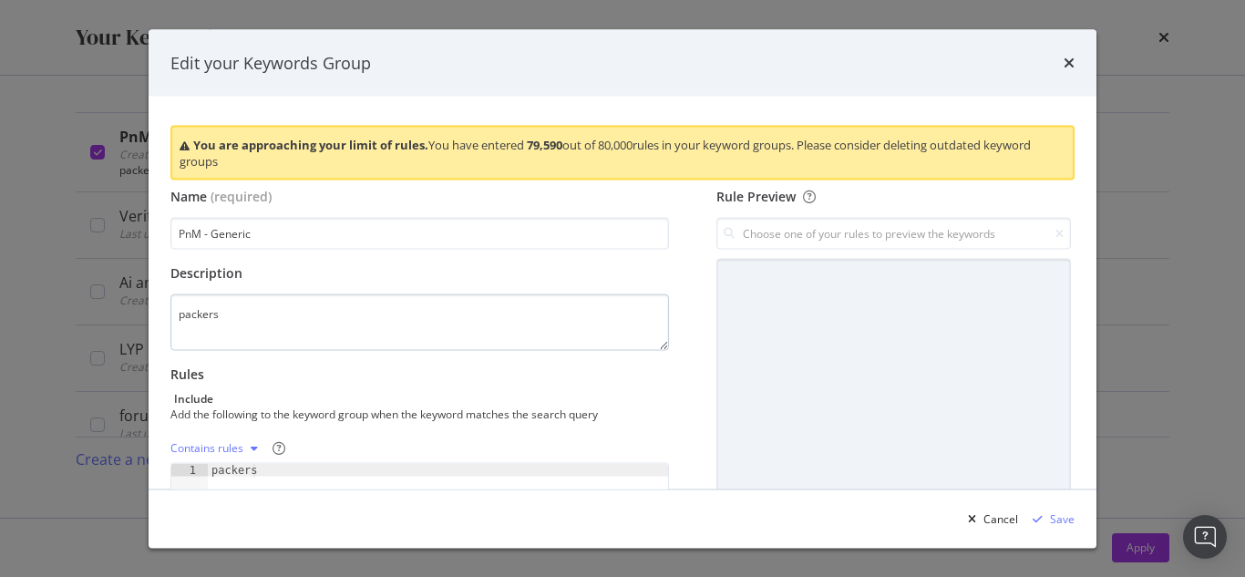
type input "PnM - Generic"
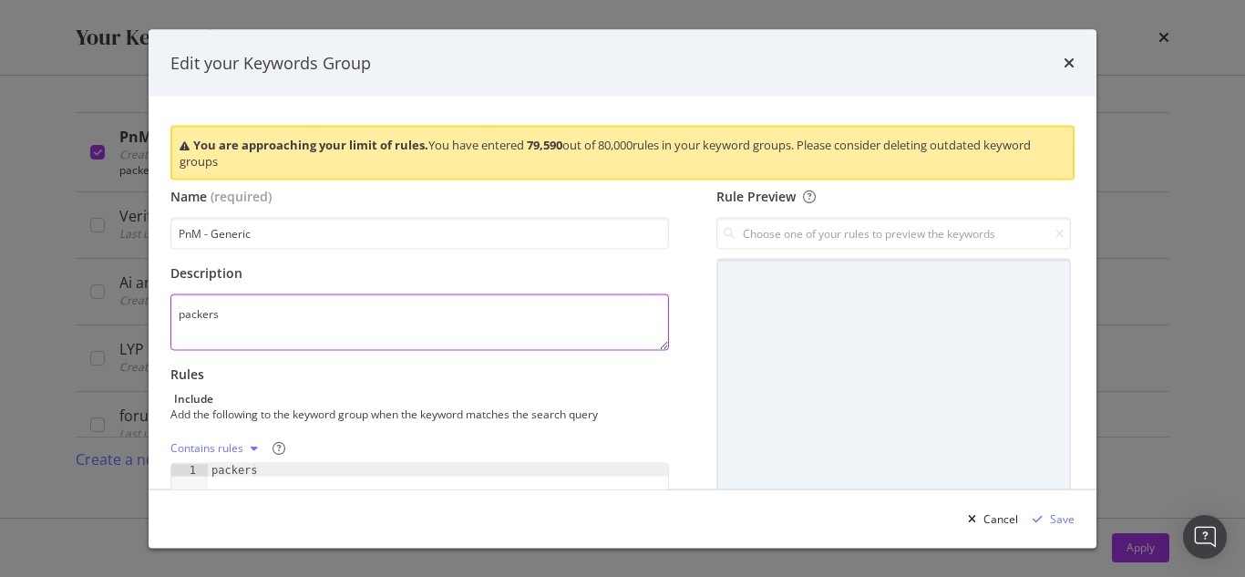
click at [278, 308] on textarea "packers" at bounding box center [419, 322] width 498 height 56
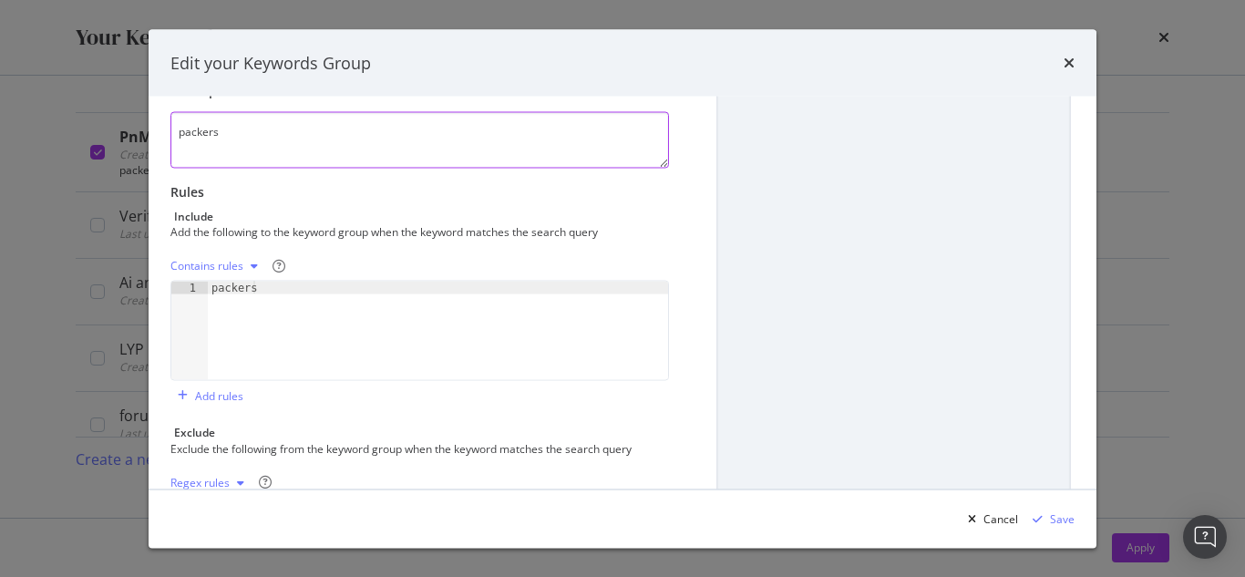
scroll to position [0, 0]
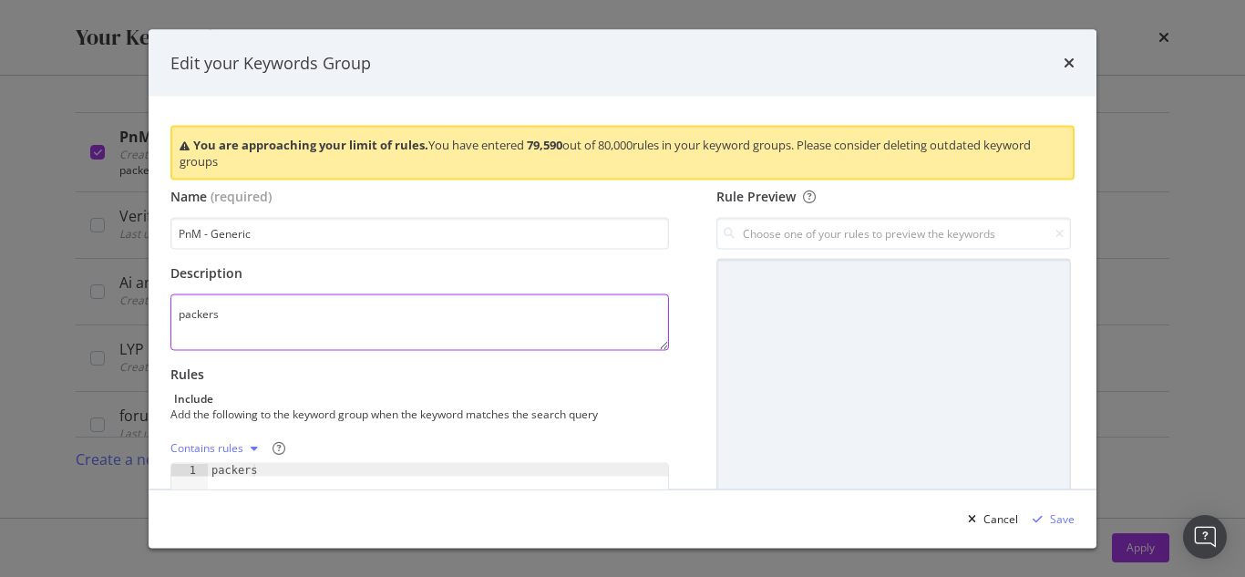
drag, startPoint x: 257, startPoint y: 306, endPoint x: 190, endPoint y: 309, distance: 66.6
click at [170, 319] on textarea "packers" at bounding box center [419, 322] width 498 height 56
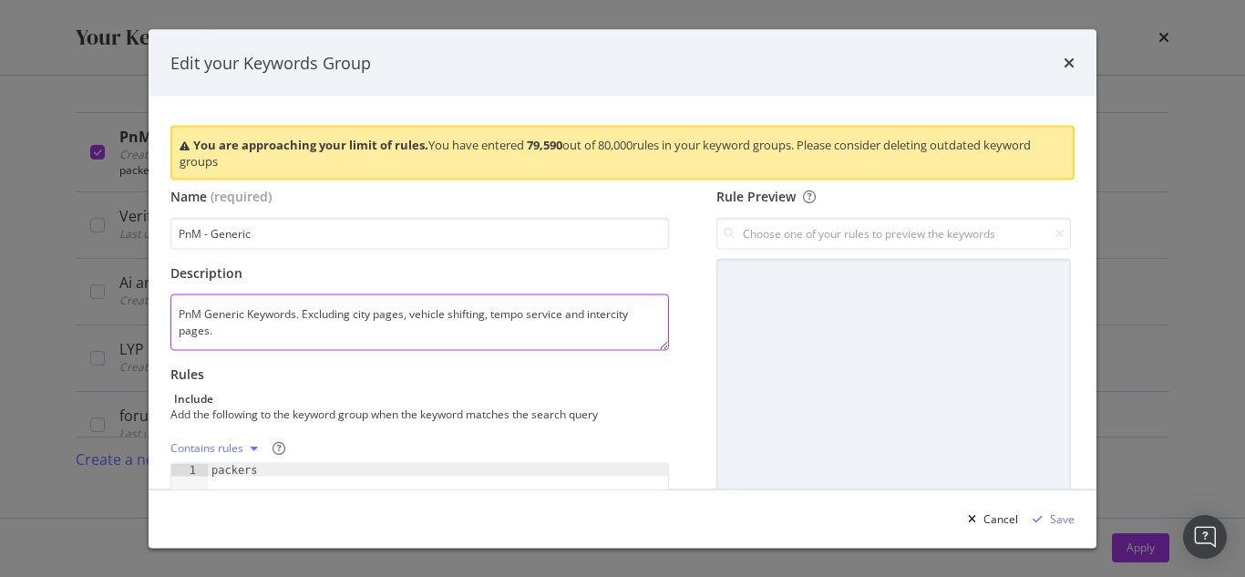
click at [589, 314] on textarea "PnM Generic Keywords. Excluding city pages, vehicle shifting, tempo service and…" at bounding box center [419, 322] width 498 height 56
click at [641, 318] on textarea "PnM Generic Keywords. Excluding city pages, vehicle shifting, tempo service, in…" at bounding box center [419, 322] width 498 height 56
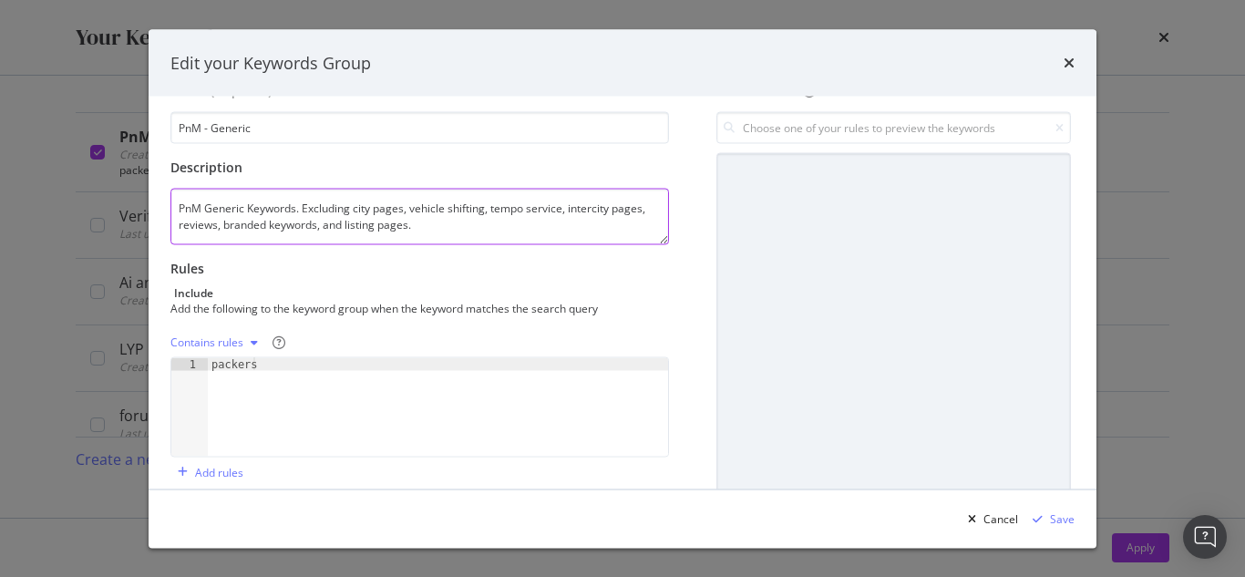
scroll to position [182, 0]
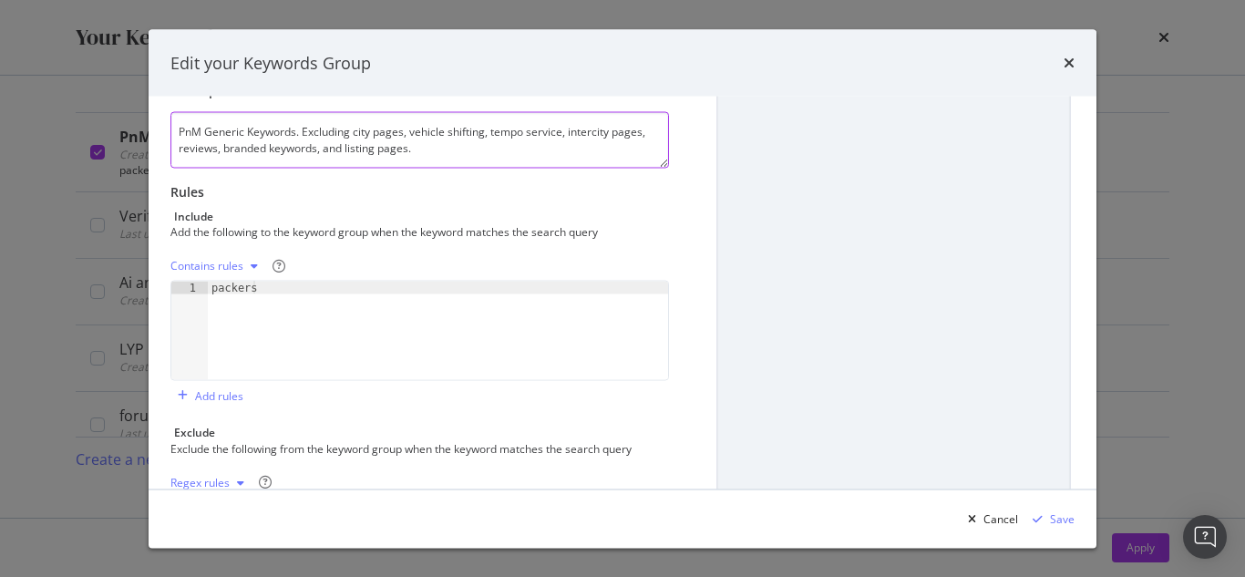
type textarea "PnM Generic Keywords. Excluding city pages, vehicle shifting, tempo service, in…"
type textarea "packers"
click at [304, 307] on div "packers" at bounding box center [438, 344] width 460 height 124
click at [245, 267] on div "modal" at bounding box center [254, 266] width 22 height 11
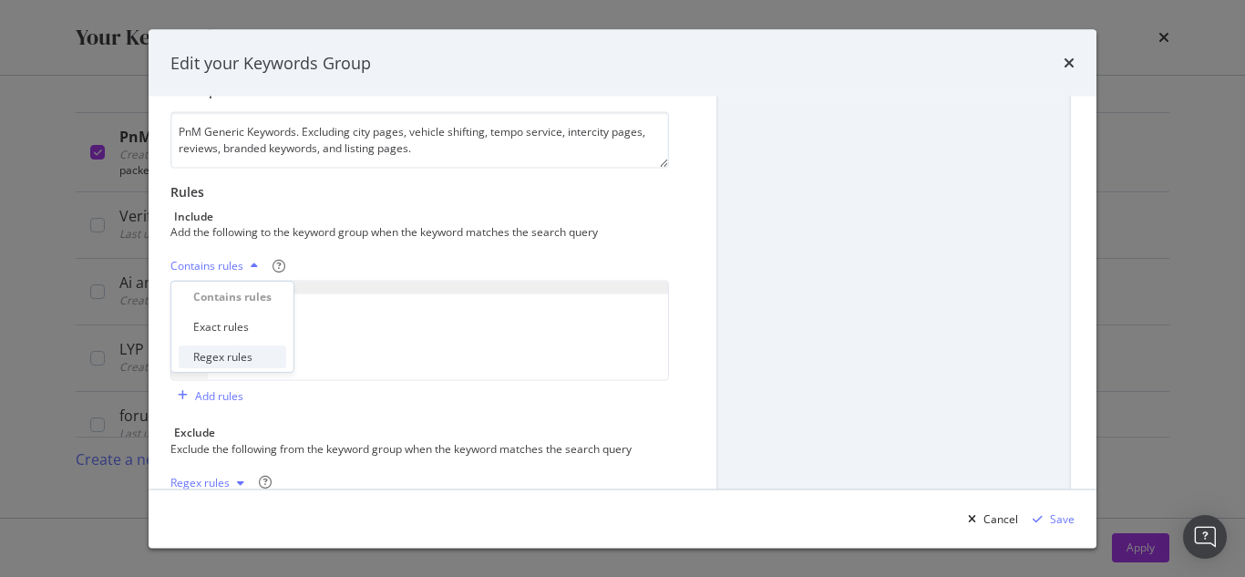
click at [234, 353] on div "Regex rules" at bounding box center [222, 356] width 59 height 15
click at [277, 289] on div "packers" at bounding box center [438, 344] width 460 height 124
click at [252, 293] on div "packers|" at bounding box center [438, 344] width 460 height 124
click at [285, 287] on div "packer|" at bounding box center [438, 344] width 460 height 124
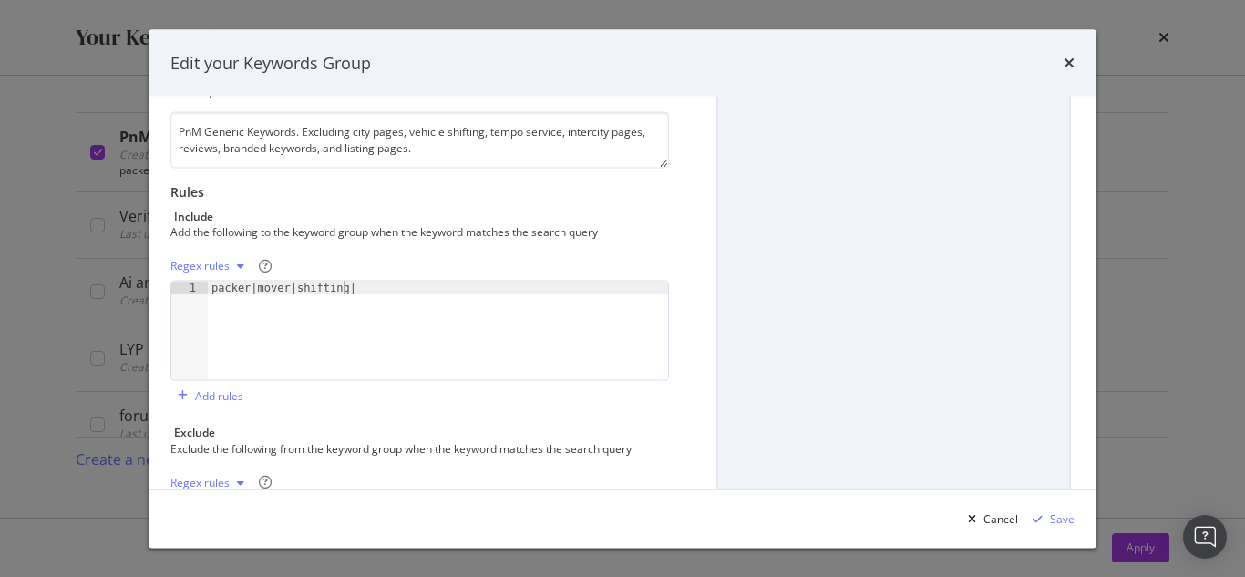
scroll to position [0, 10]
type textarea "packer|mover|shifting|"
